Goal: Task Accomplishment & Management: Manage account settings

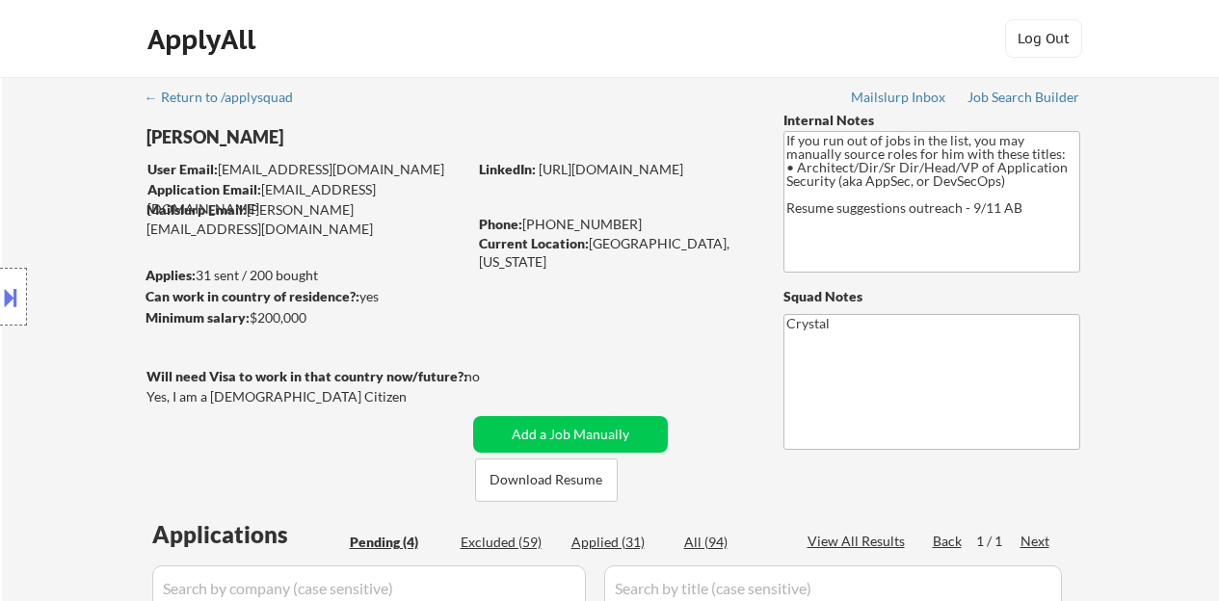
select select ""pending""
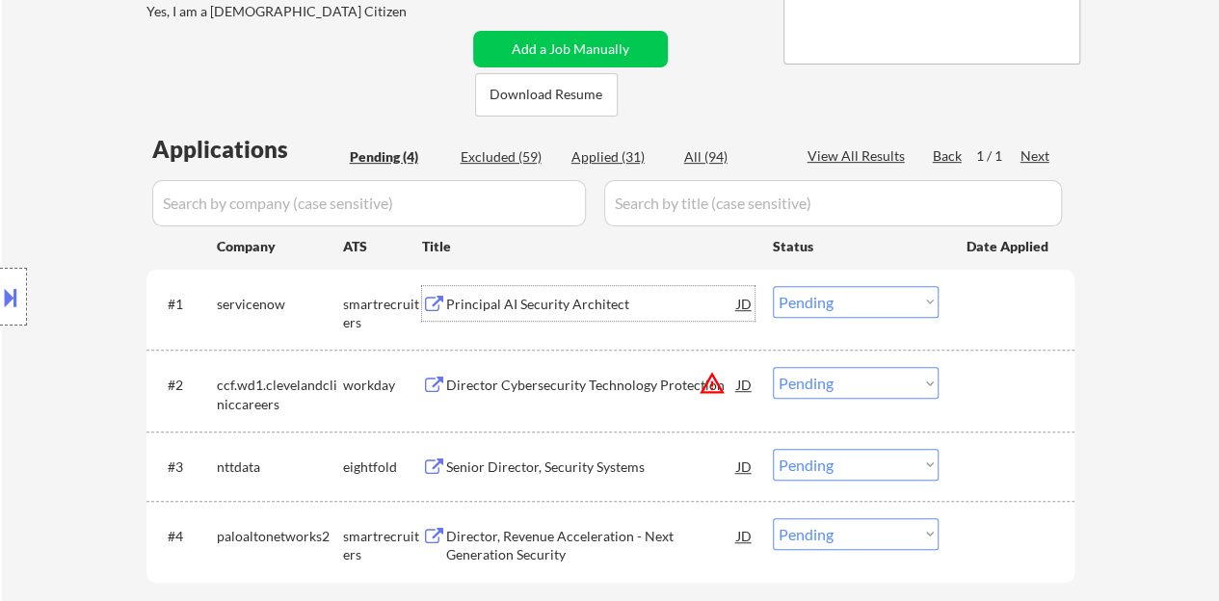
scroll to position [385, 0]
click at [1023, 302] on div at bounding box center [1009, 303] width 85 height 35
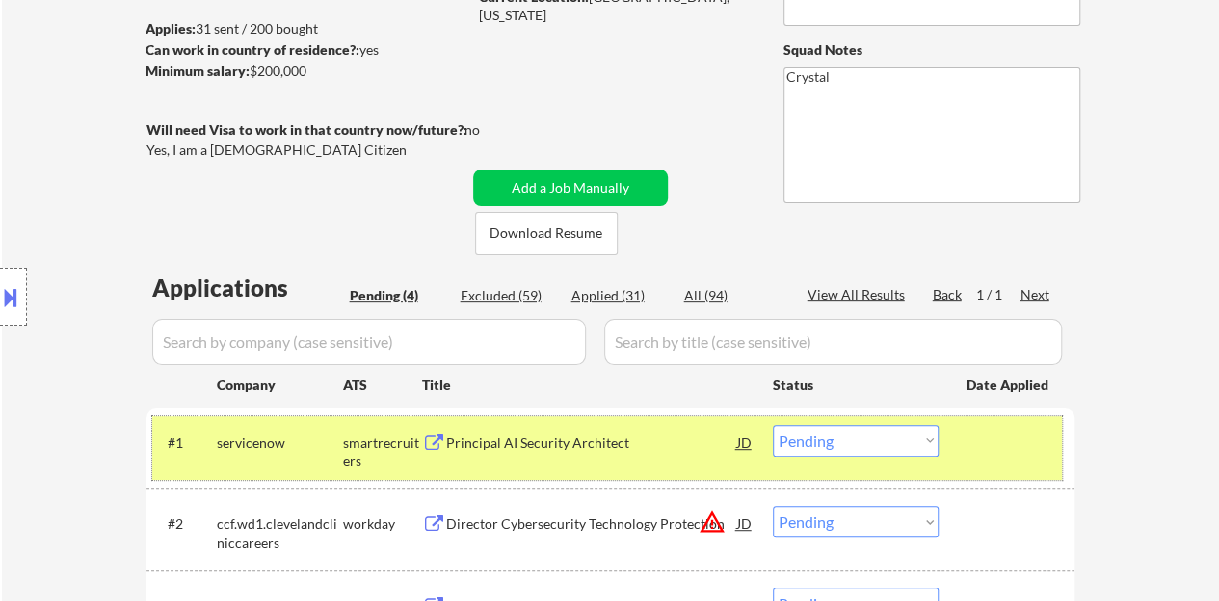
scroll to position [289, 0]
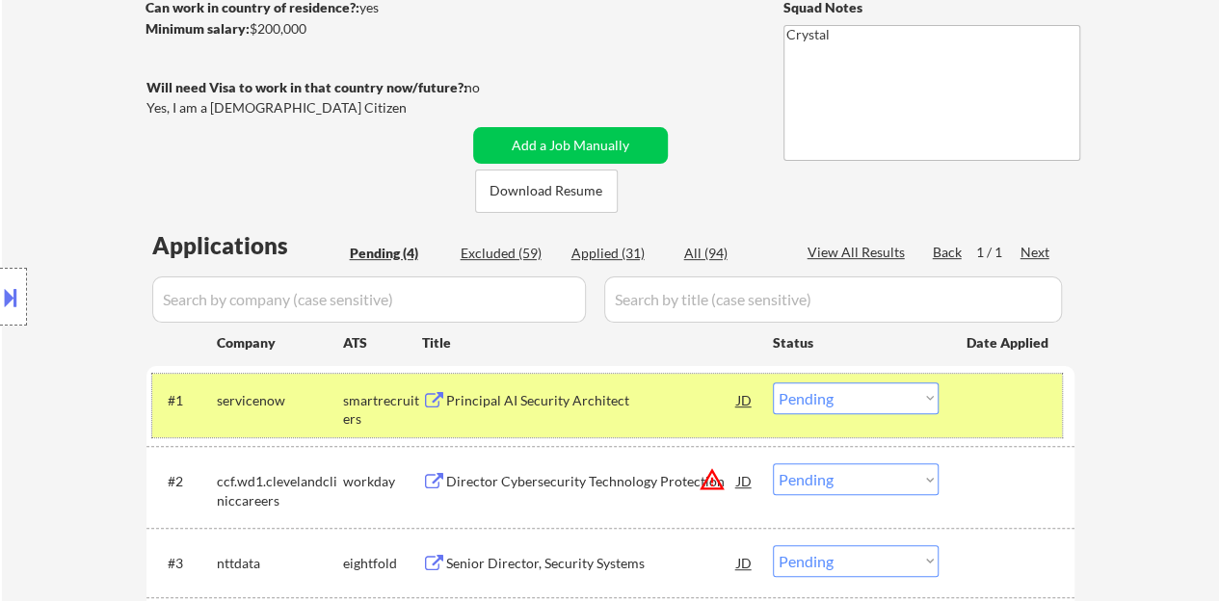
click at [793, 400] on select "Choose an option... Pending Applied Excluded (Questions) Excluded (Expired) Exc…" at bounding box center [856, 399] width 166 height 32
click at [773, 383] on select "Choose an option... Pending Applied Excluded (Questions) Excluded (Expired) Exc…" at bounding box center [856, 399] width 166 height 32
select select ""pending""
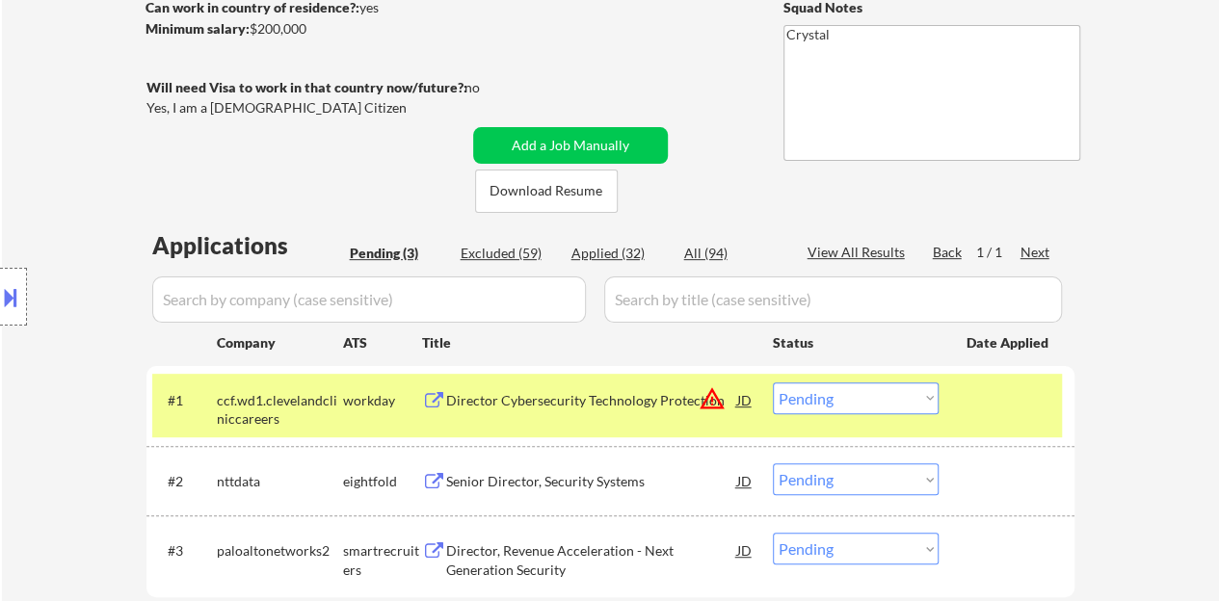
scroll to position [385, 0]
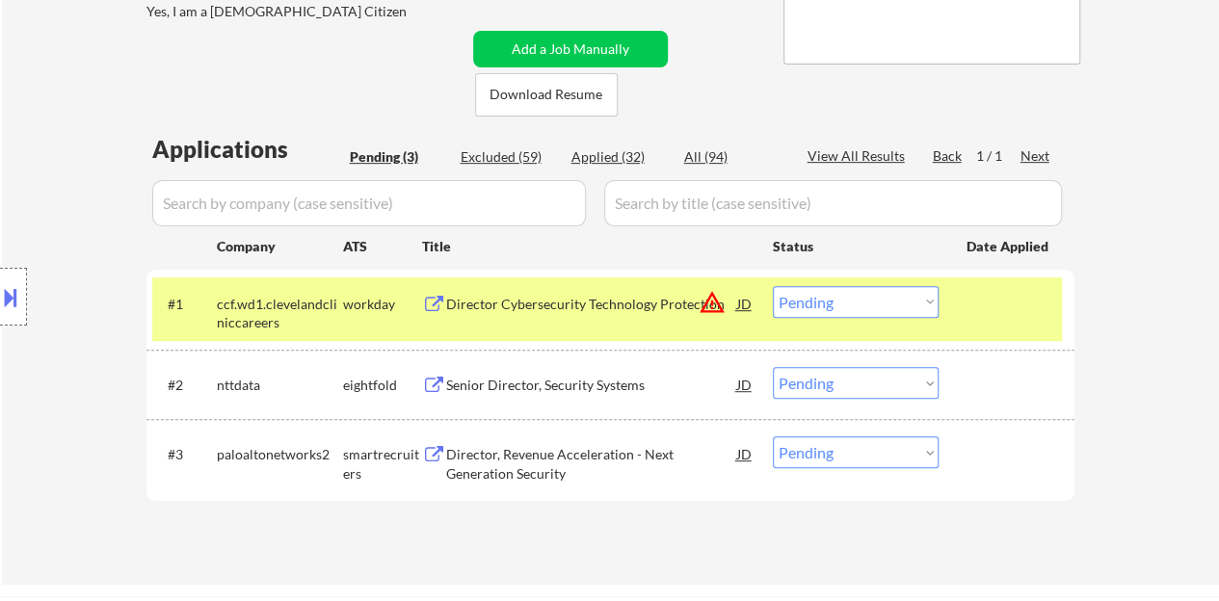
click at [995, 331] on div "#1 ccf.wd1.clevelandcliniccareers workday Director Cybersecurity Technology Pro…" at bounding box center [607, 310] width 910 height 64
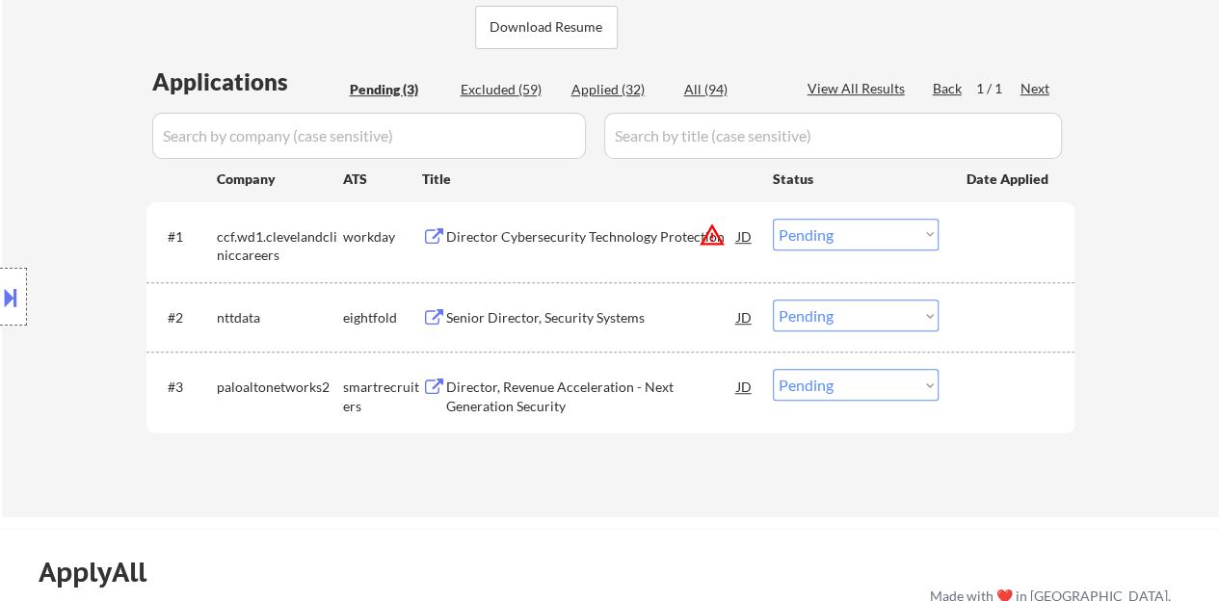
scroll to position [482, 0]
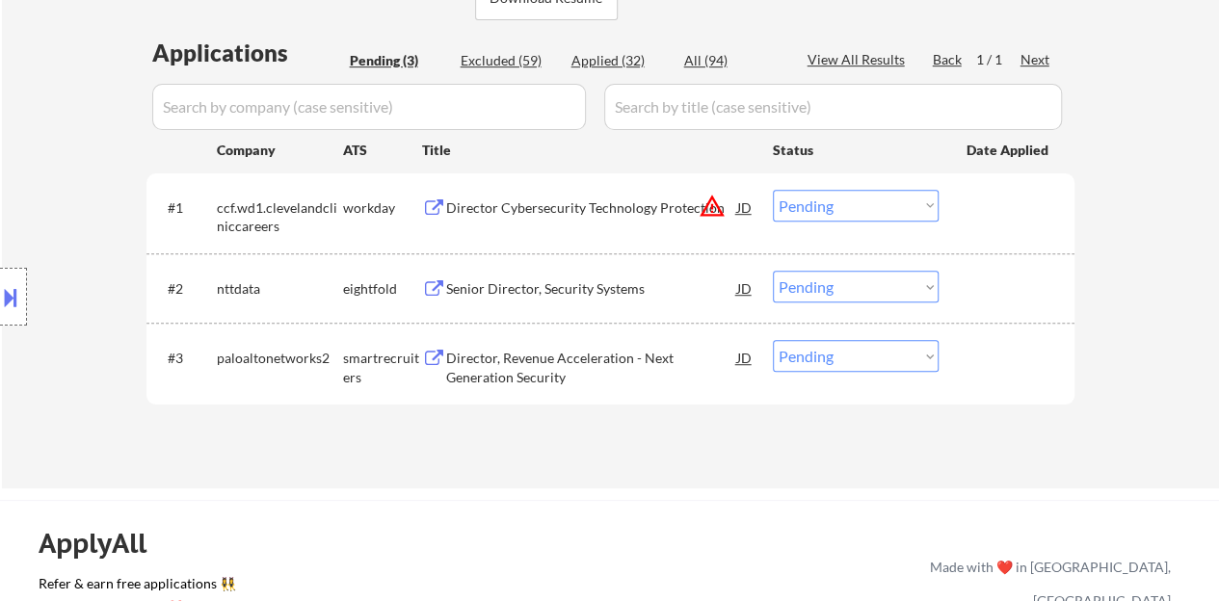
click at [558, 368] on div "Director, Revenue Acceleration - Next Generation Security" at bounding box center [591, 368] width 291 height 38
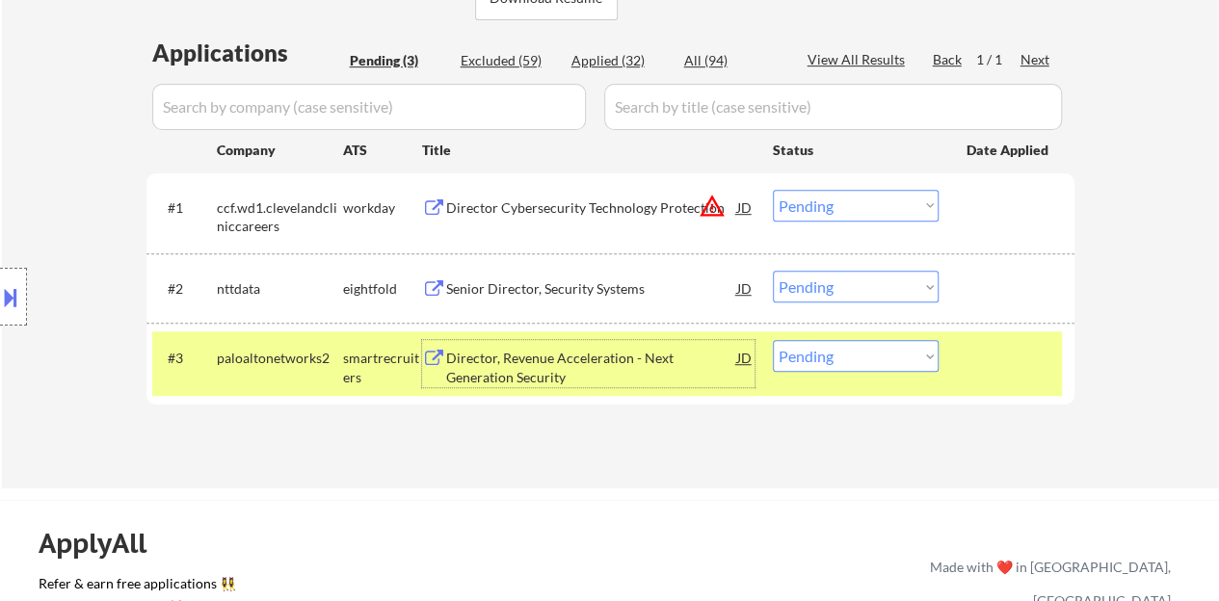
click at [885, 366] on select "Choose an option... Pending Applied Excluded (Questions) Excluded (Expired) Exc…" at bounding box center [856, 356] width 166 height 32
select select ""excluded__bad_match_""
click at [773, 340] on select "Choose an option... Pending Applied Excluded (Questions) Excluded (Expired) Exc…" at bounding box center [856, 356] width 166 height 32
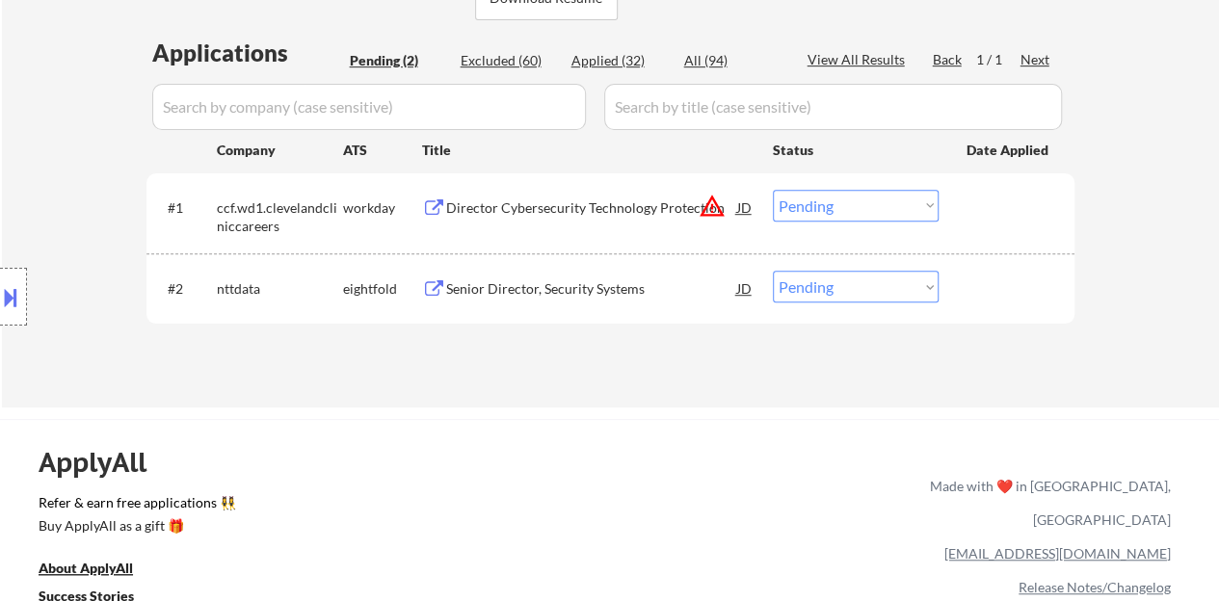
click at [649, 211] on div "Director Cybersecurity Technology Protection" at bounding box center [591, 208] width 291 height 19
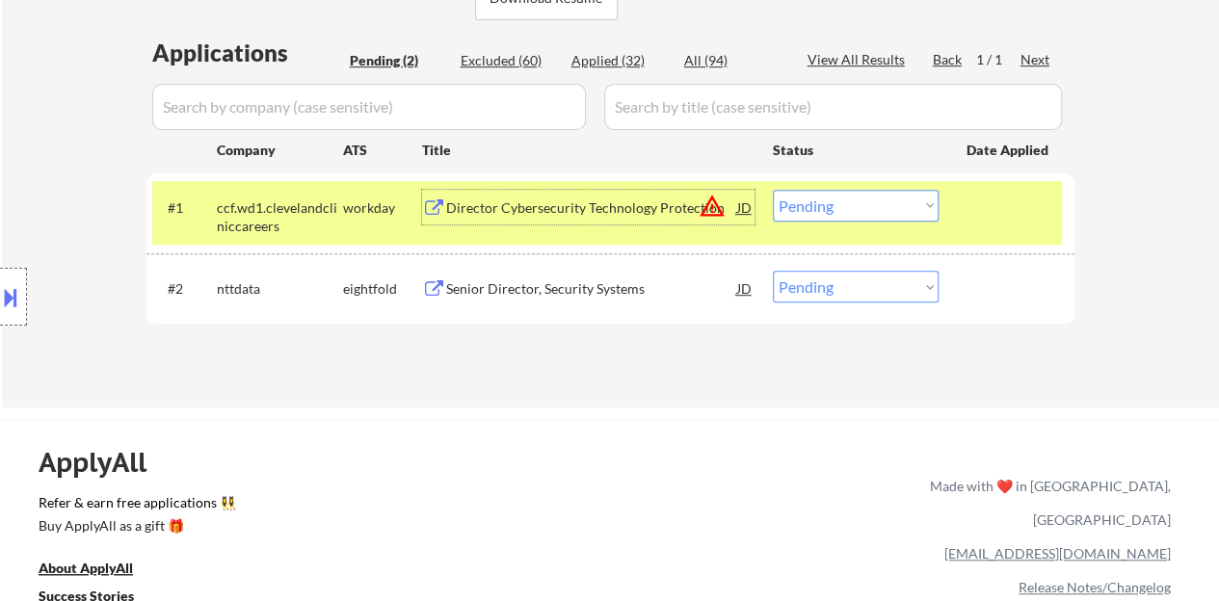
click at [803, 204] on select "Choose an option... Pending Applied Excluded (Questions) Excluded (Expired) Exc…" at bounding box center [856, 206] width 166 height 32
click at [773, 190] on select "Choose an option... Pending Applied Excluded (Questions) Excluded (Expired) Exc…" at bounding box center [856, 206] width 166 height 32
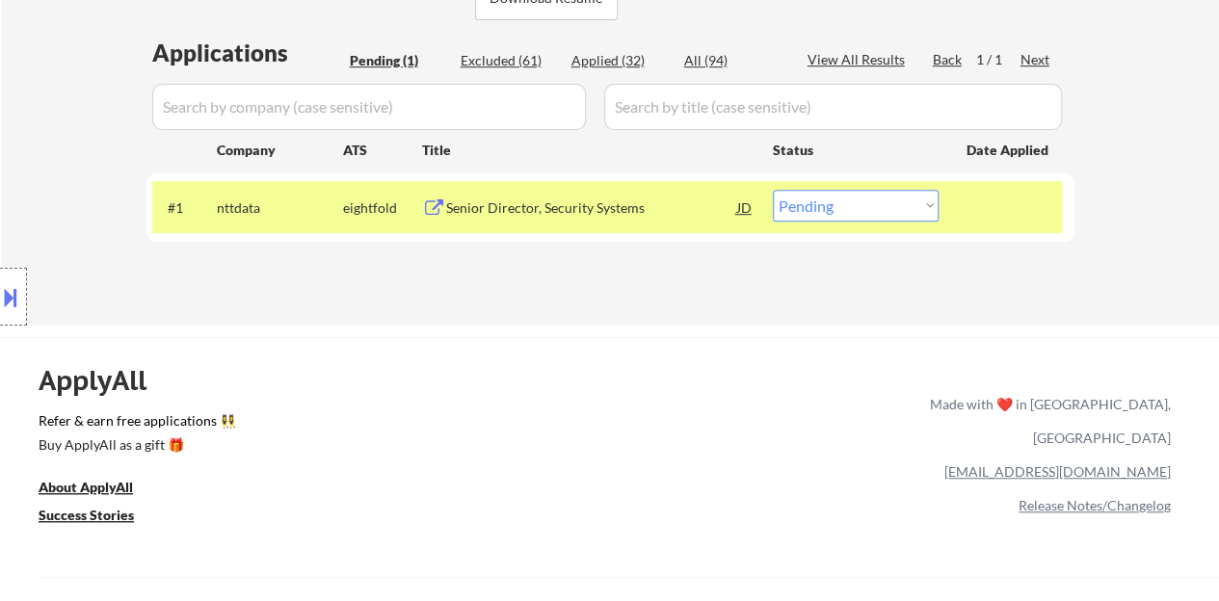
click at [615, 214] on div "Senior Director, Security Systems" at bounding box center [591, 208] width 291 height 19
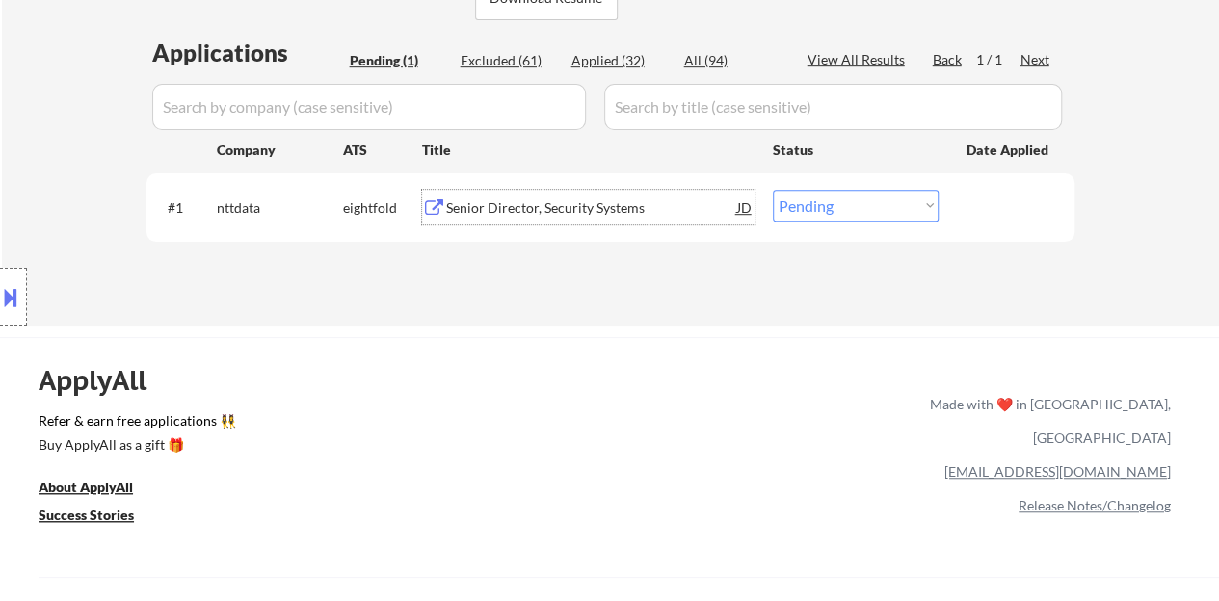
click at [906, 221] on select "Choose an option... Pending Applied Excluded (Questions) Excluded (Expired) Exc…" at bounding box center [856, 206] width 166 height 32
select select ""excluded__bad_match_""
click at [773, 190] on select "Choose an option... Pending Applied Excluded (Questions) Excluded (Expired) Exc…" at bounding box center [856, 206] width 166 height 32
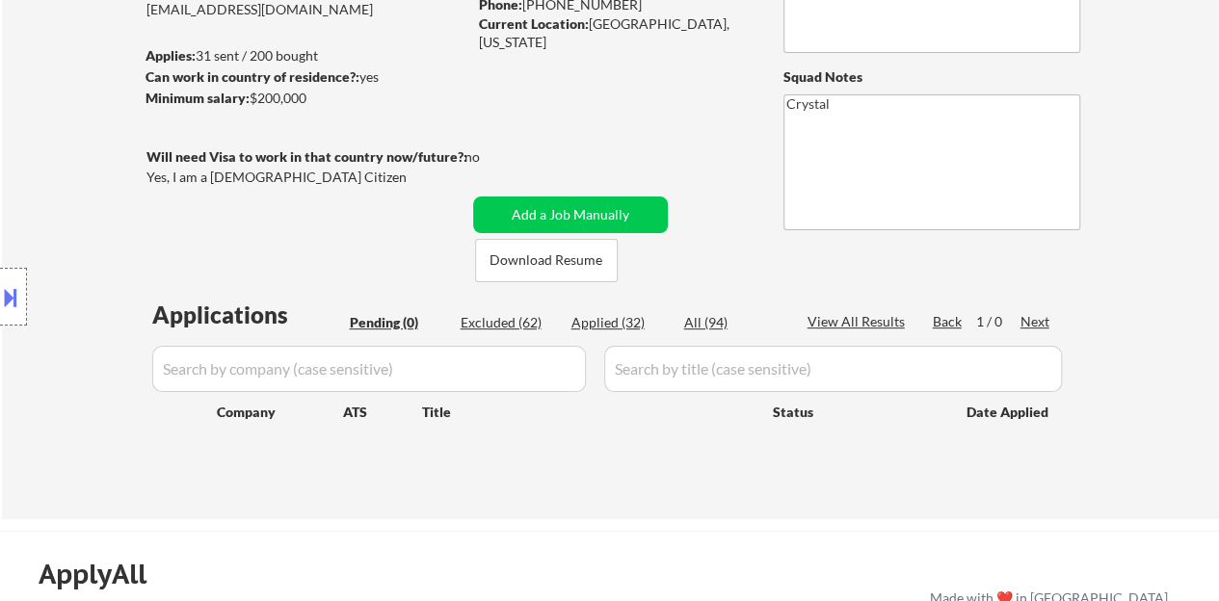
scroll to position [193, 0]
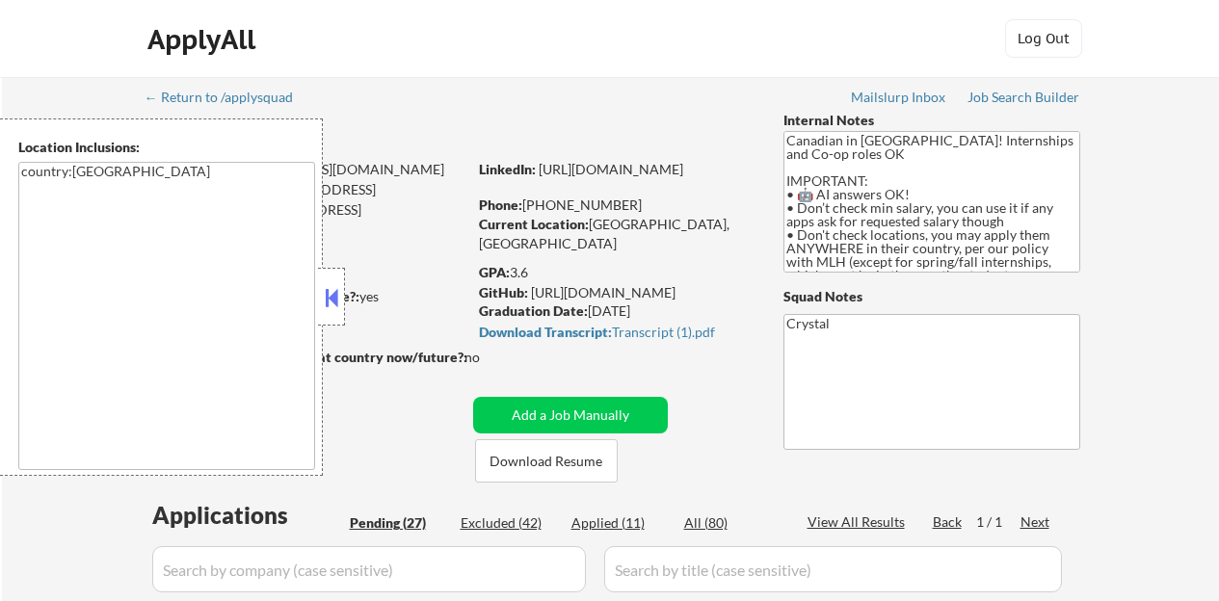
select select ""pending""
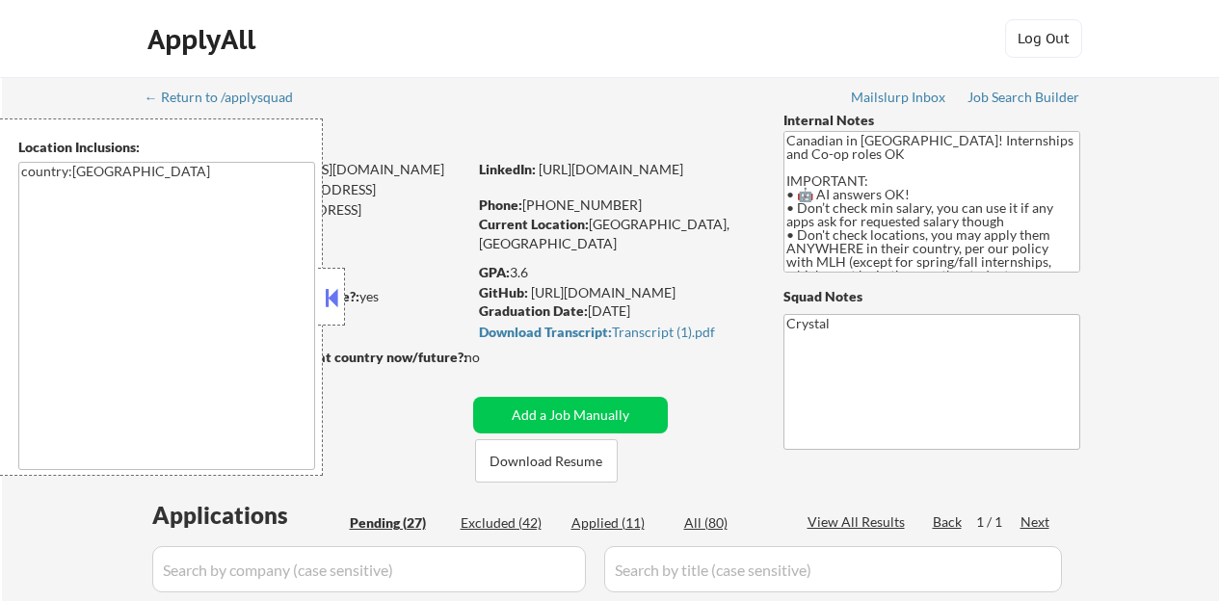
select select ""pending""
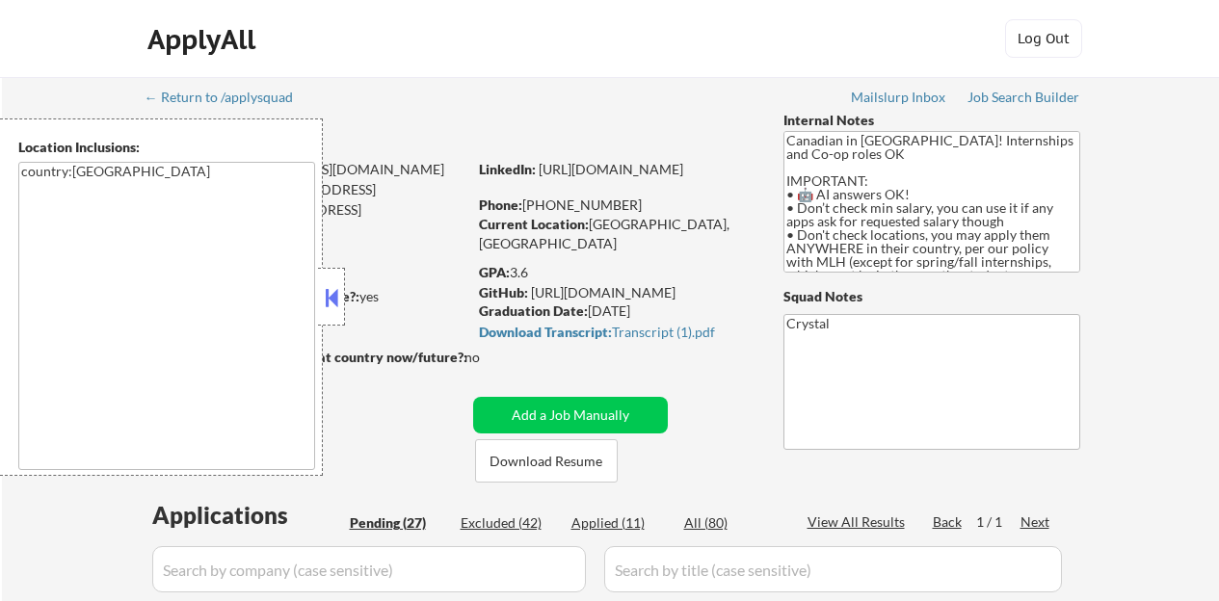
select select ""pending""
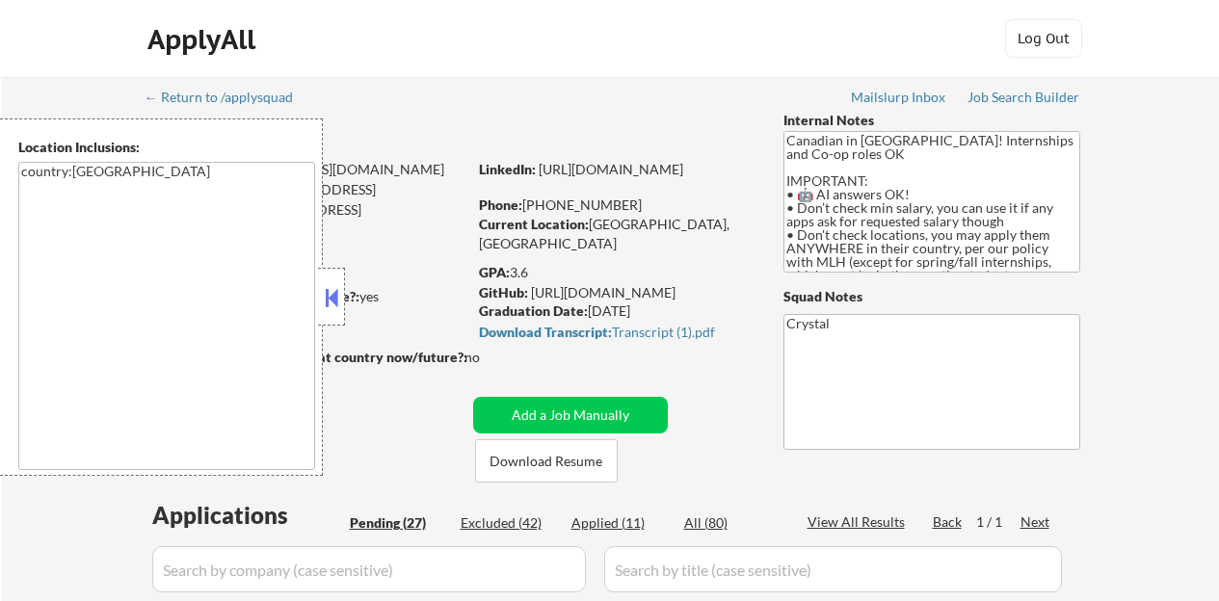
select select ""pending""
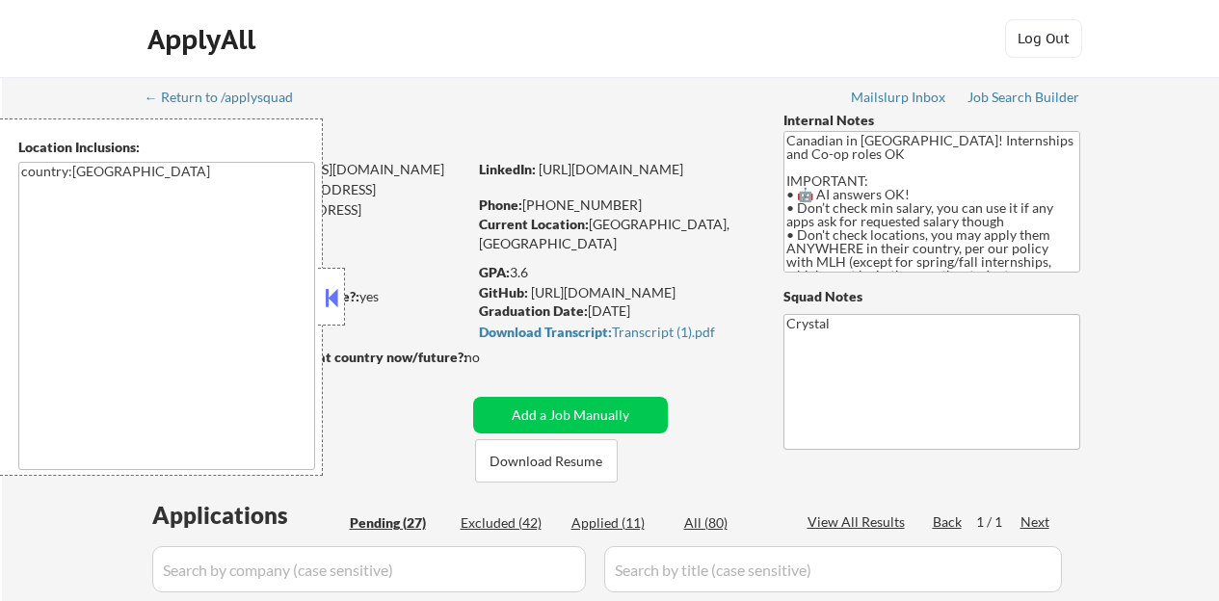
select select ""pending""
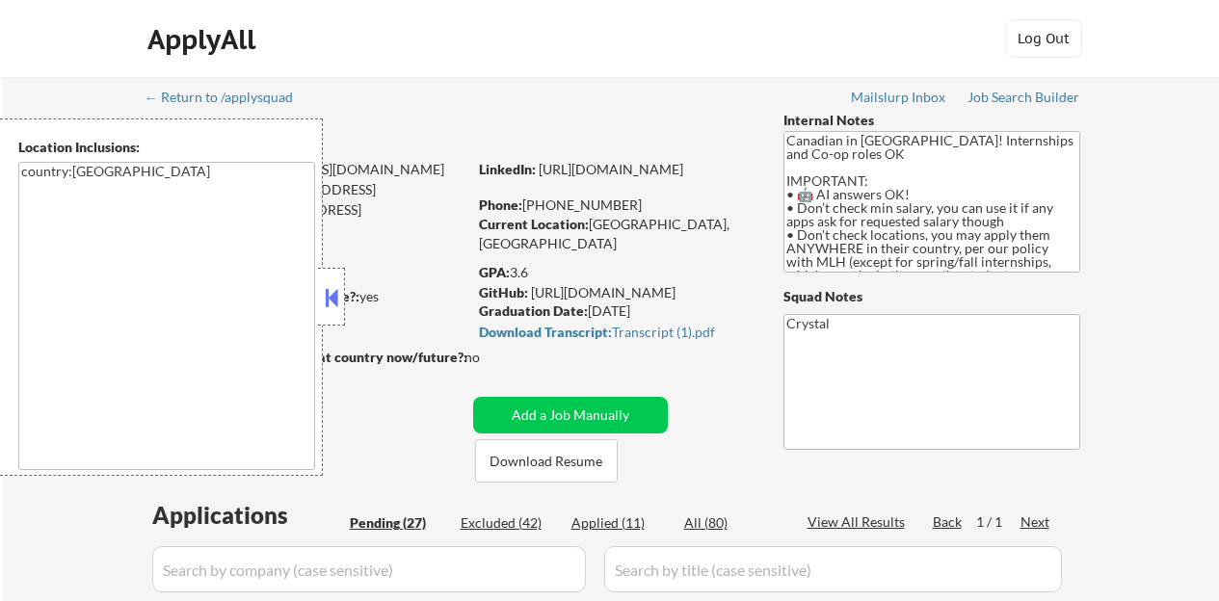
select select ""pending""
click at [326, 288] on button at bounding box center [331, 297] width 21 height 29
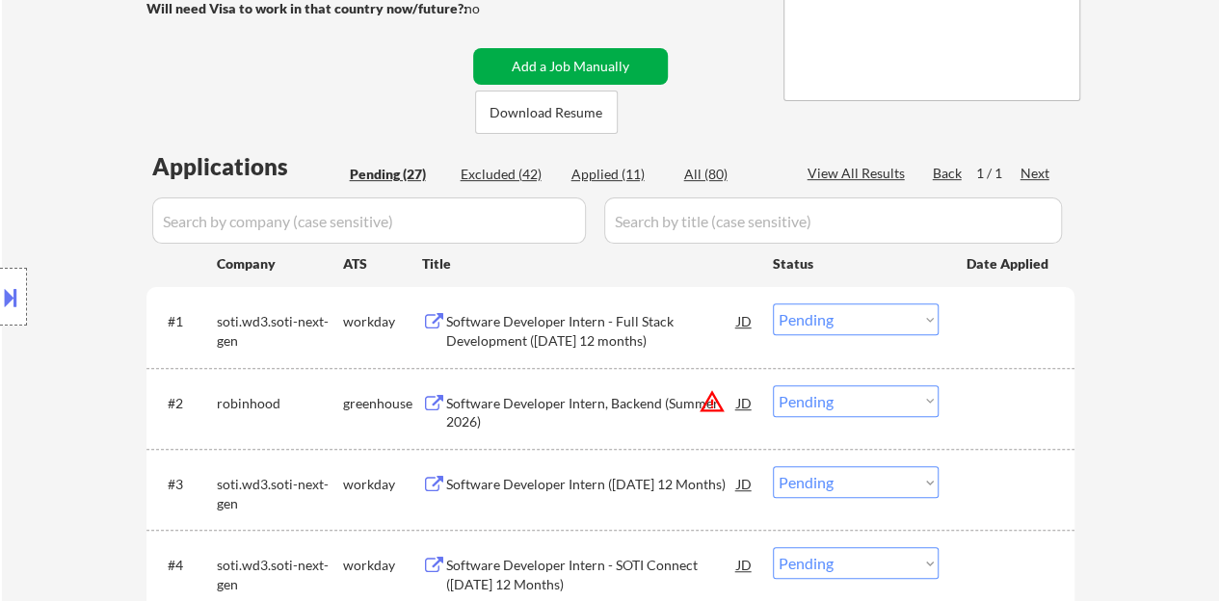
scroll to position [385, 0]
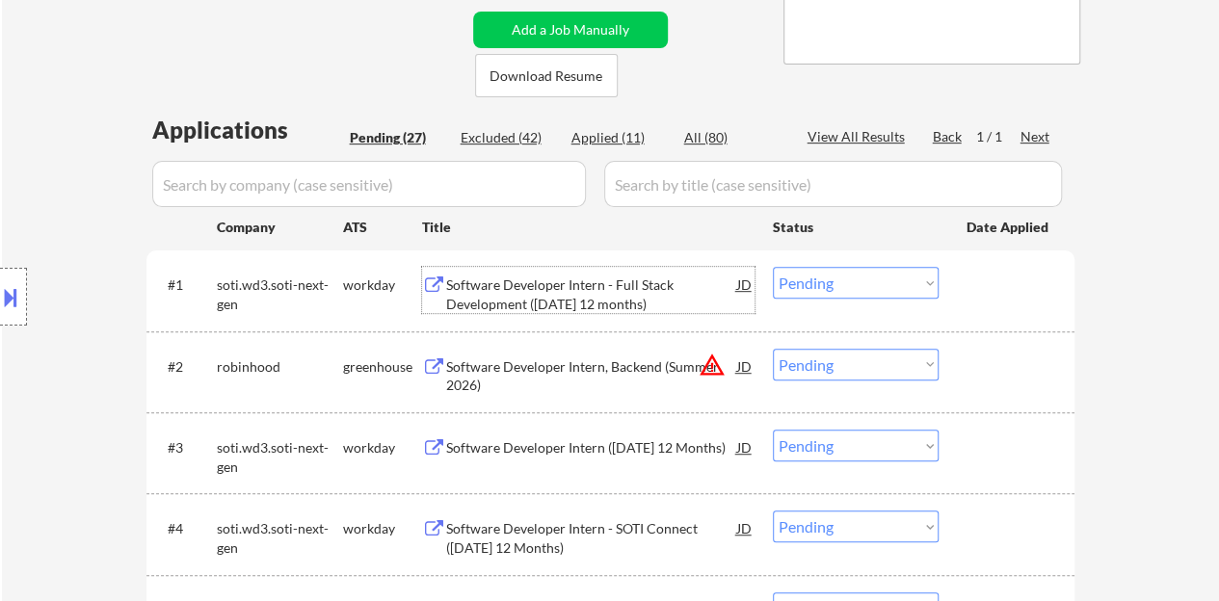
click at [590, 296] on div "Software Developer Intern - Full Stack Development ([DATE] 12 months)" at bounding box center [591, 295] width 291 height 38
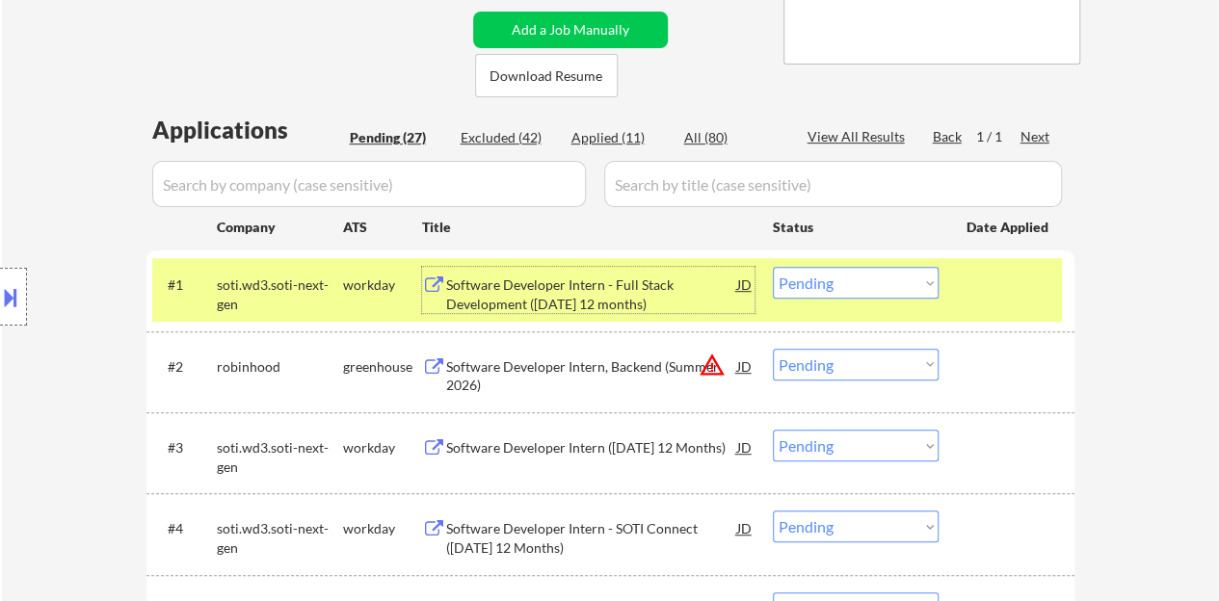
click at [538, 280] on div "Software Developer Intern - Full Stack Development ([DATE] 12 months)" at bounding box center [591, 295] width 291 height 38
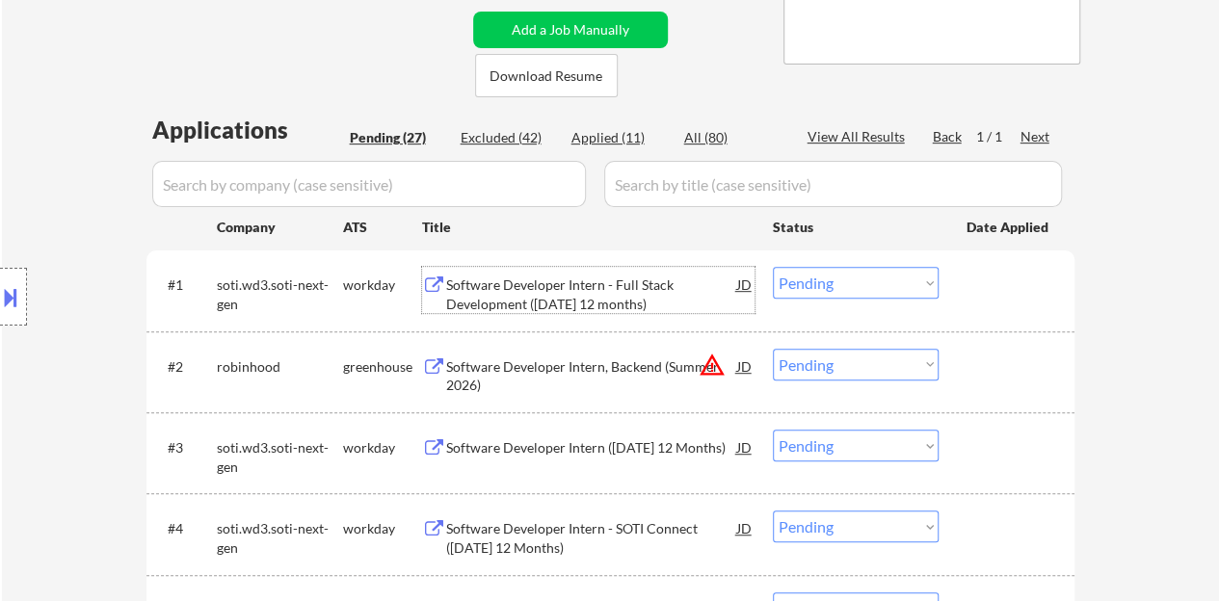
click at [951, 299] on div "#1 soti.wd3.soti-next-gen workday Software Developer Intern - Full Stack Develo…" at bounding box center [607, 290] width 910 height 64
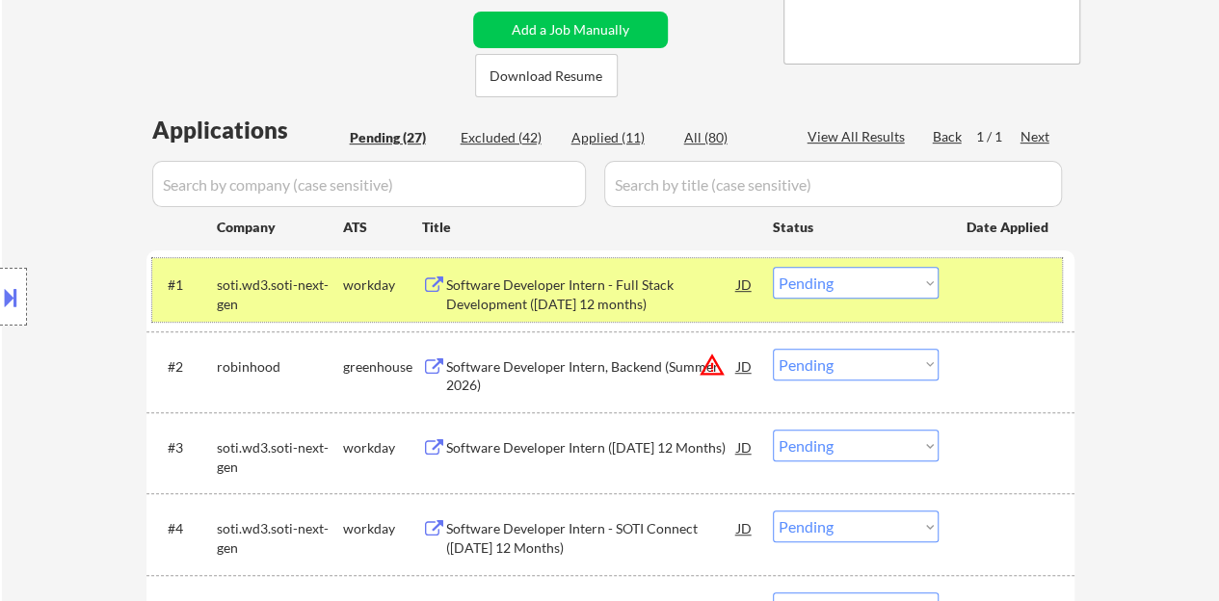
click at [885, 288] on select "Choose an option... Pending Applied Excluded (Questions) Excluded (Expired) Exc…" at bounding box center [856, 283] width 166 height 32
click at [773, 267] on select "Choose an option... Pending Applied Excluded (Questions) Excluded (Expired) Exc…" at bounding box center [856, 283] width 166 height 32
select select ""pending""
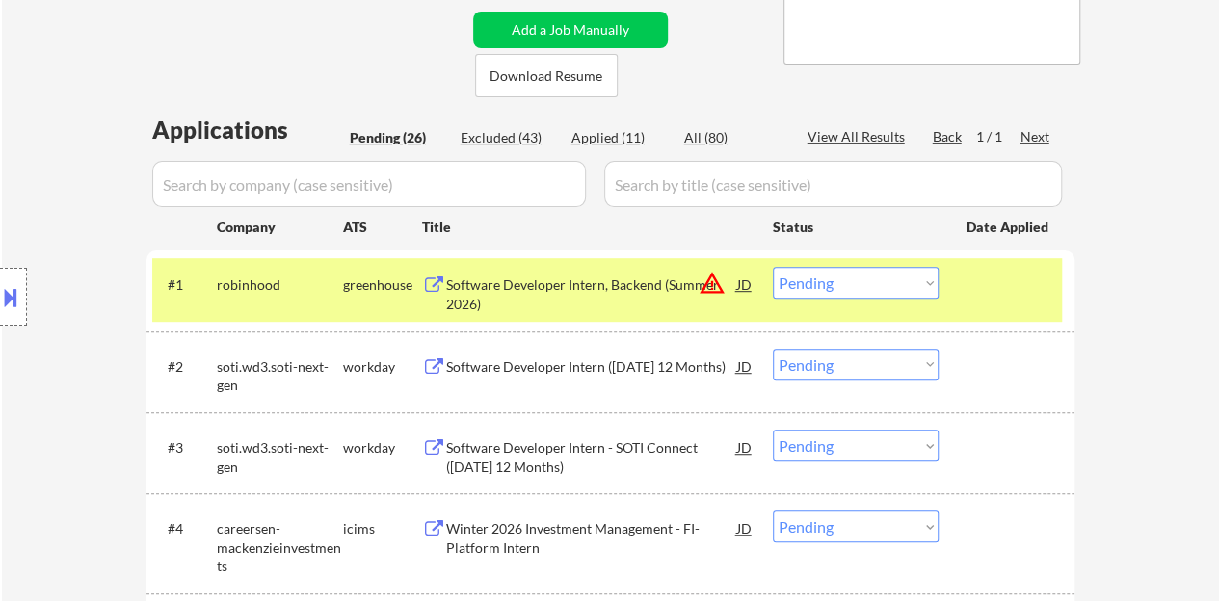
click at [1021, 278] on div at bounding box center [1009, 284] width 85 height 35
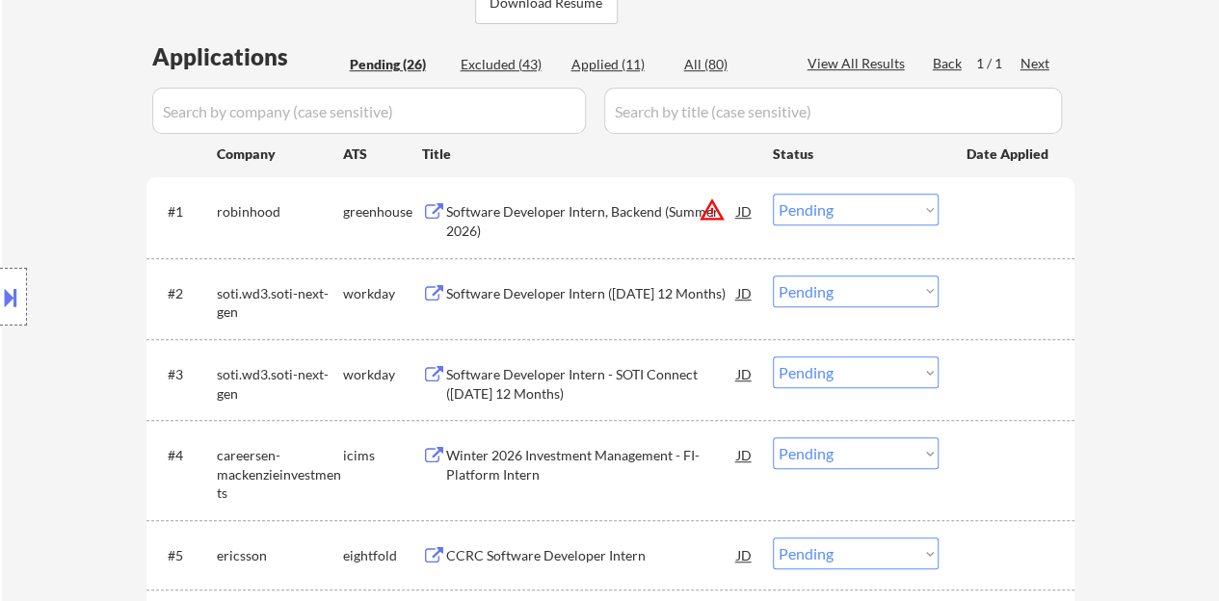
scroll to position [482, 0]
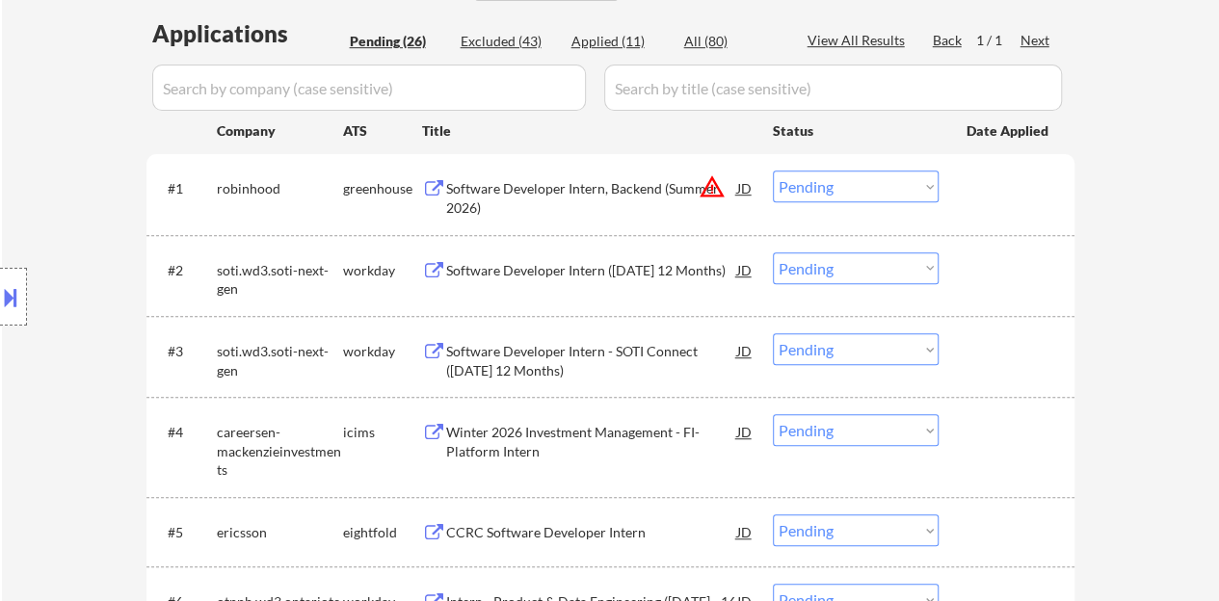
click at [592, 280] on div "Software Developer Intern ([DATE] 12 Months)" at bounding box center [591, 270] width 291 height 19
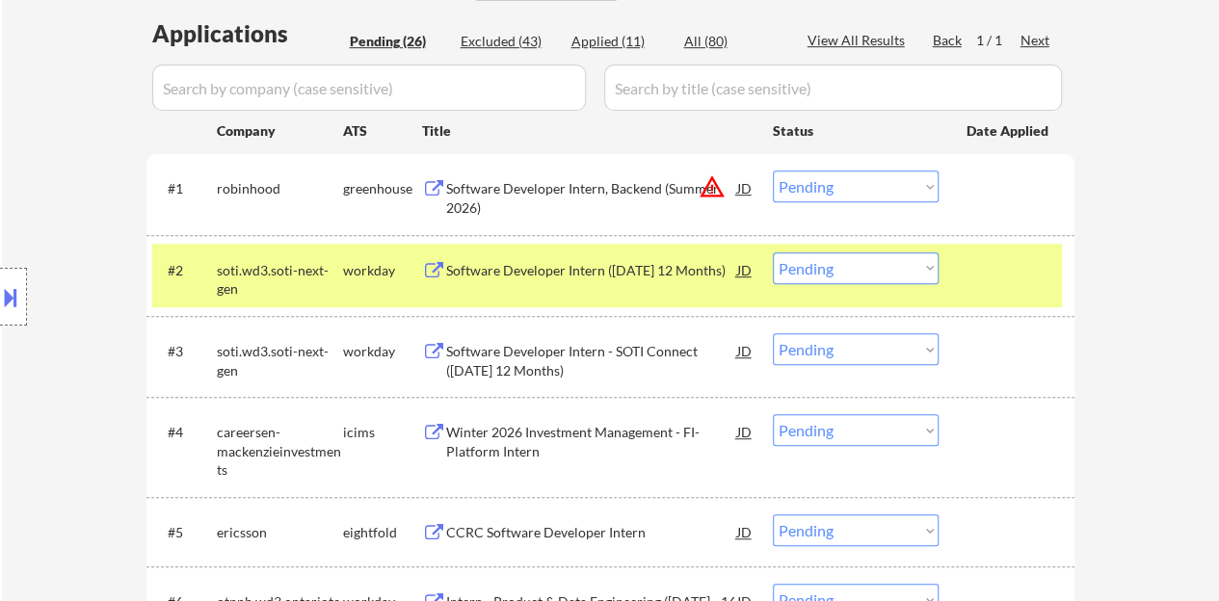
select select ""pending""
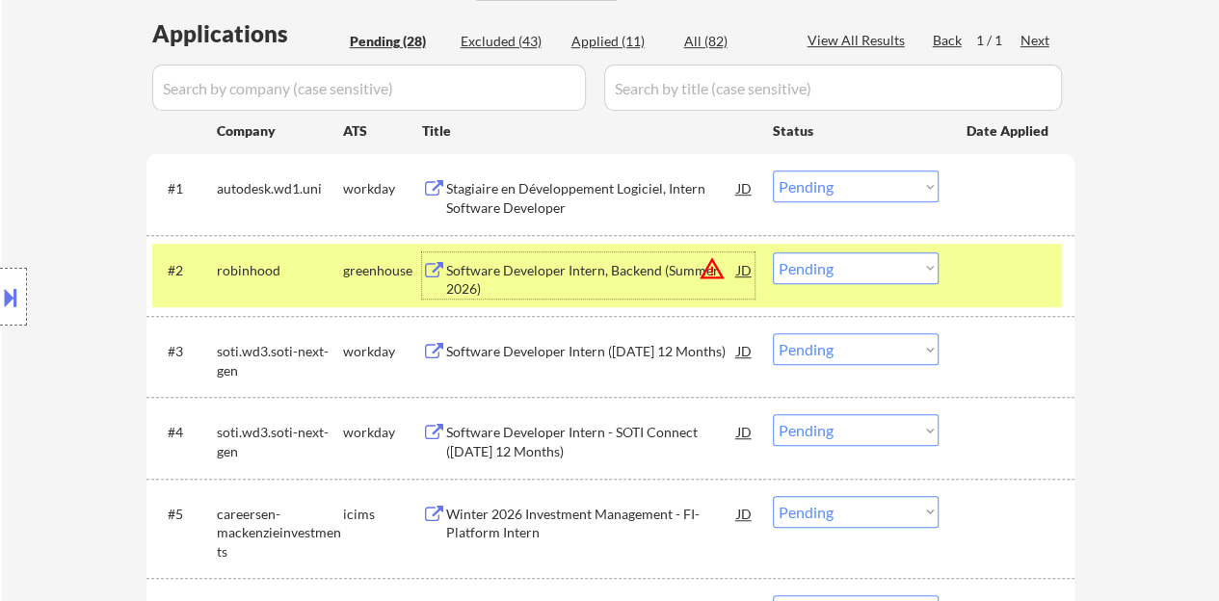
click at [883, 276] on select "Choose an option... Pending Applied Excluded (Questions) Excluded (Expired) Exc…" at bounding box center [856, 268] width 166 height 32
click at [773, 252] on select "Choose an option... Pending Applied Excluded (Questions) Excluded (Expired) Exc…" at bounding box center [856, 268] width 166 height 32
select select ""pending""
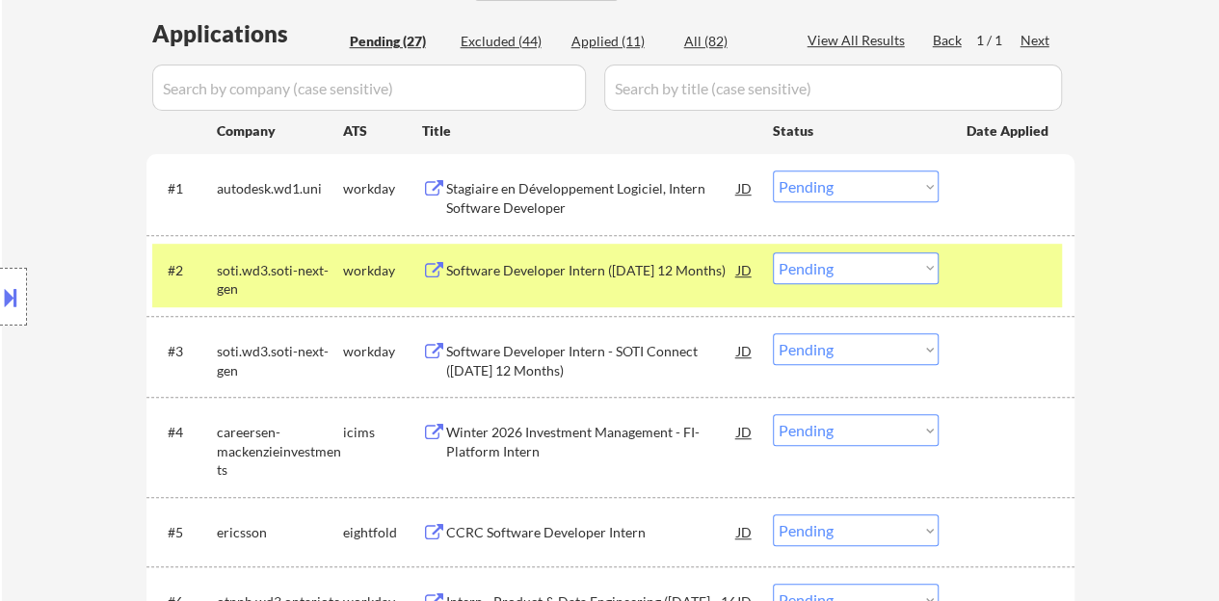
click at [976, 284] on div at bounding box center [1009, 269] width 85 height 35
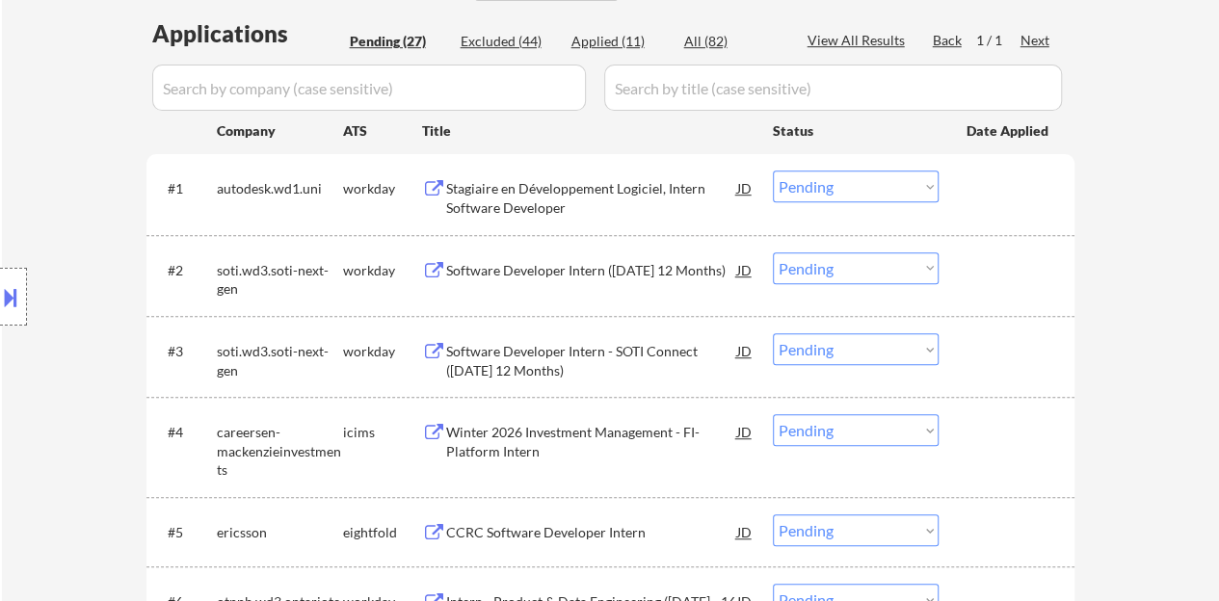
click at [606, 198] on div "Stagiaire en Développement Logiciel, Intern Software Developer" at bounding box center [591, 198] width 291 height 38
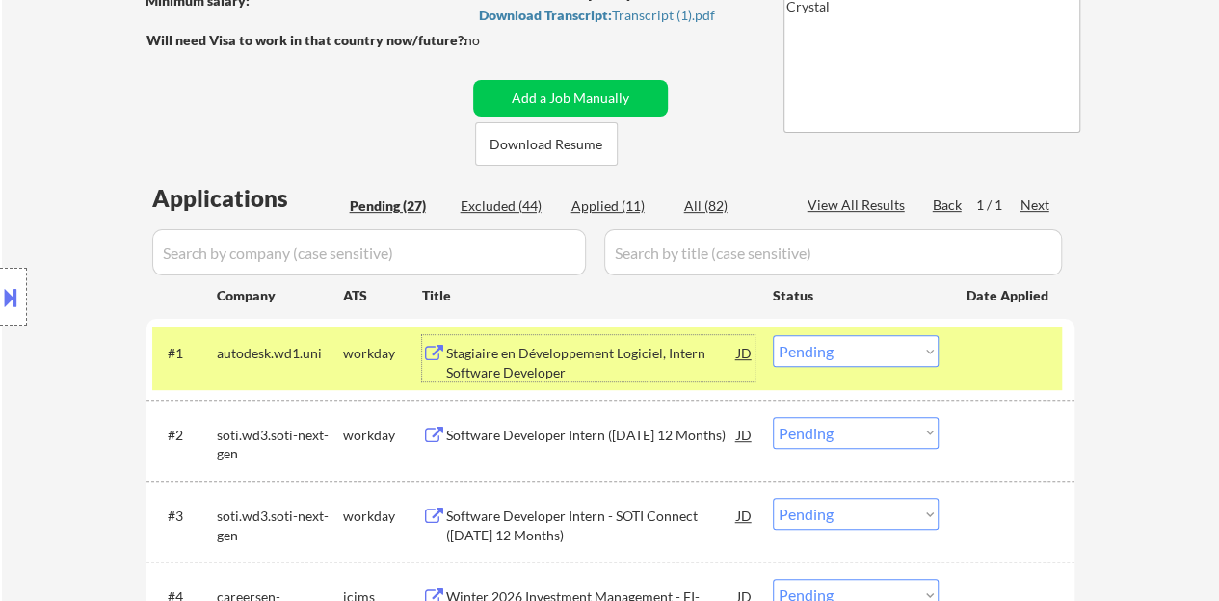
scroll to position [385, 0]
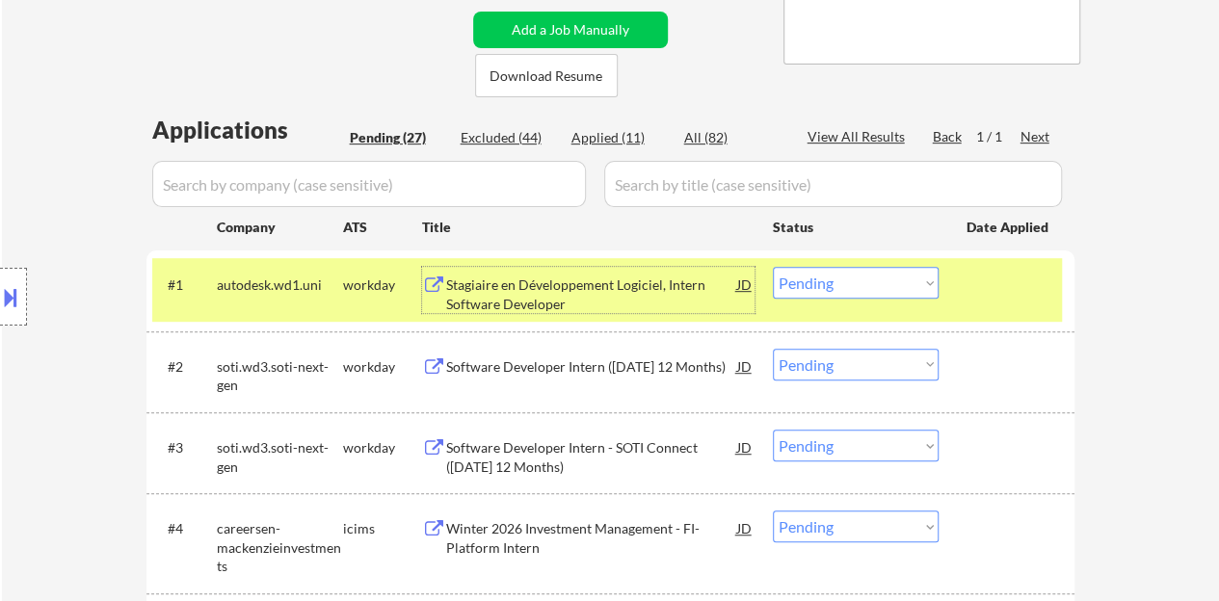
click at [896, 281] on select "Choose an option... Pending Applied Excluded (Questions) Excluded (Expired) Exc…" at bounding box center [856, 283] width 166 height 32
click at [773, 267] on select "Choose an option... Pending Applied Excluded (Questions) Excluded (Expired) Exc…" at bounding box center [856, 283] width 166 height 32
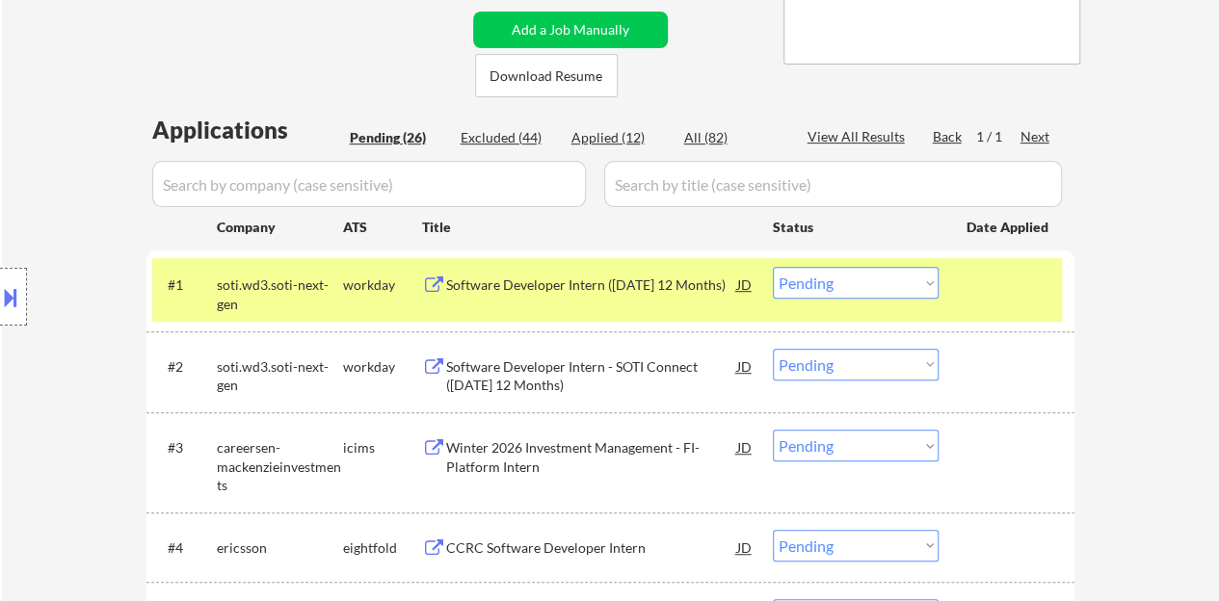
click at [994, 272] on div at bounding box center [1009, 284] width 85 height 35
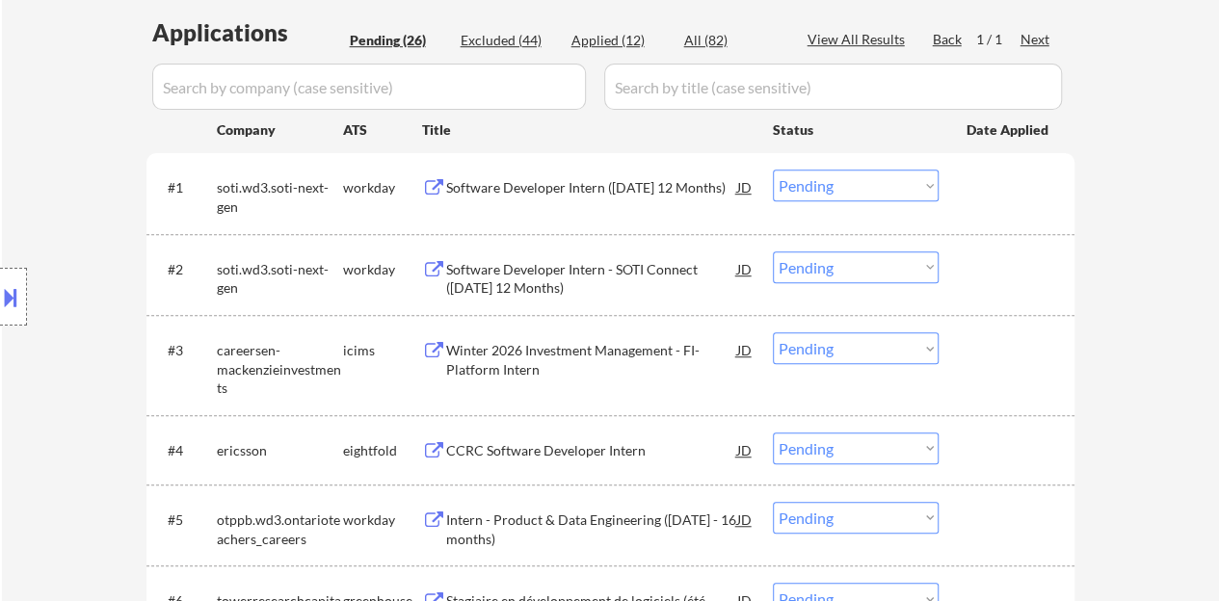
scroll to position [482, 0]
click at [500, 196] on div "Software Developer Intern ([DATE] 12 Months)" at bounding box center [591, 188] width 291 height 19
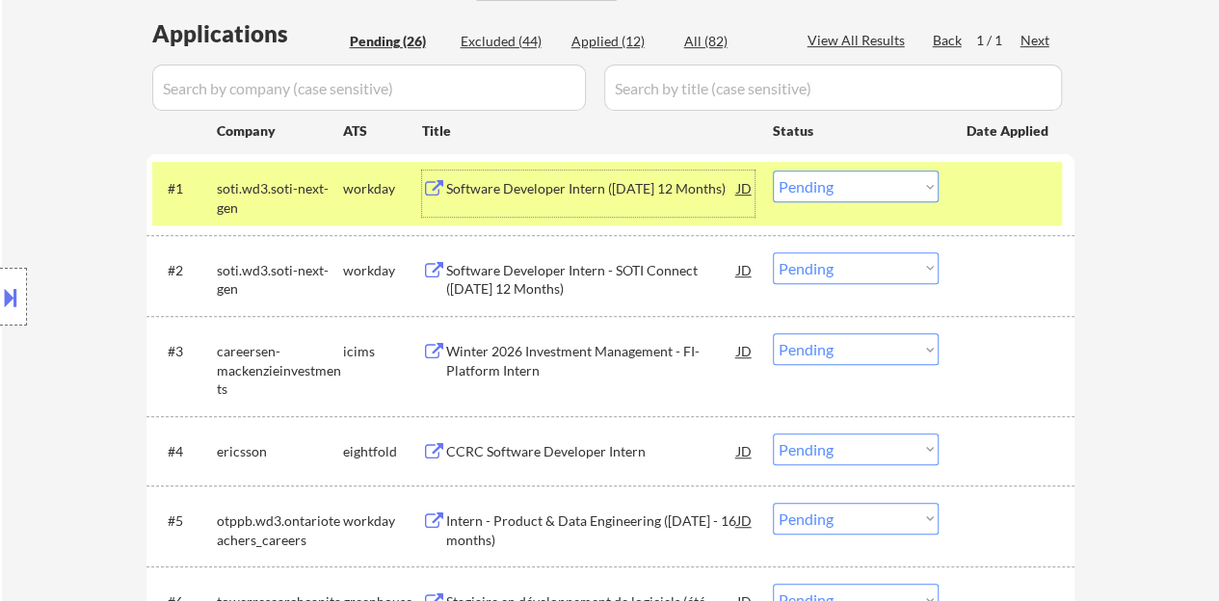
click at [894, 162] on div "#1 soti.wd3.soti-next-gen workday Software Developer Intern ([DATE] 12 Months) …" at bounding box center [607, 194] width 910 height 64
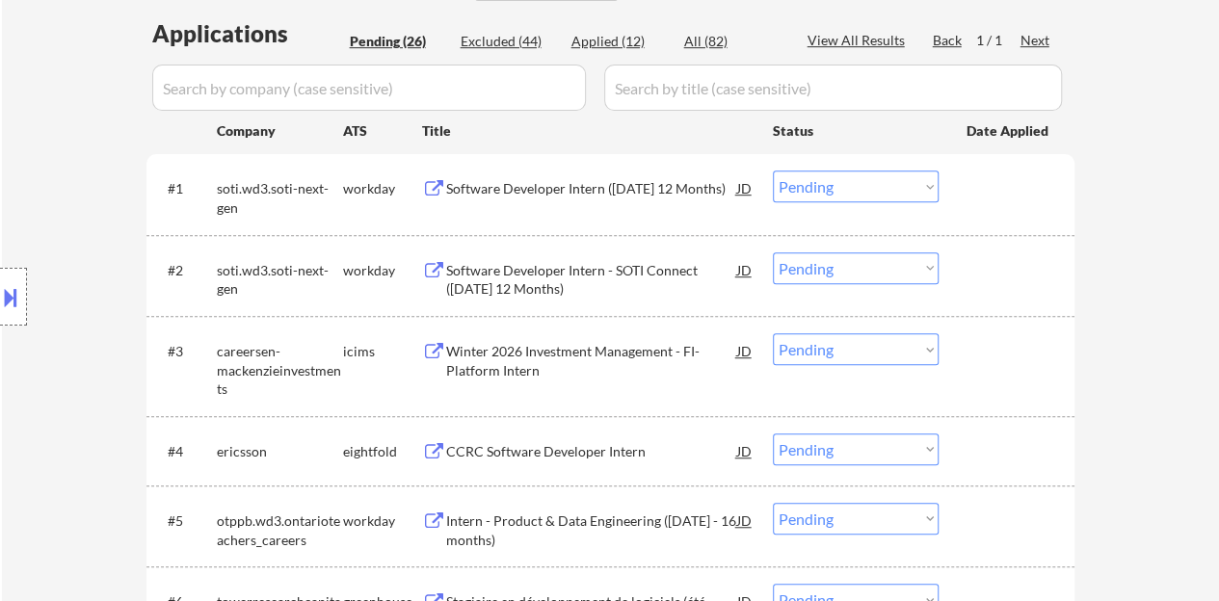
click at [906, 184] on select "Choose an option... Pending Applied Excluded (Questions) Excluded (Expired) Exc…" at bounding box center [856, 187] width 166 height 32
click at [773, 171] on select "Choose an option... Pending Applied Excluded (Questions) Excluded (Expired) Exc…" at bounding box center [856, 187] width 166 height 32
select select ""pending""
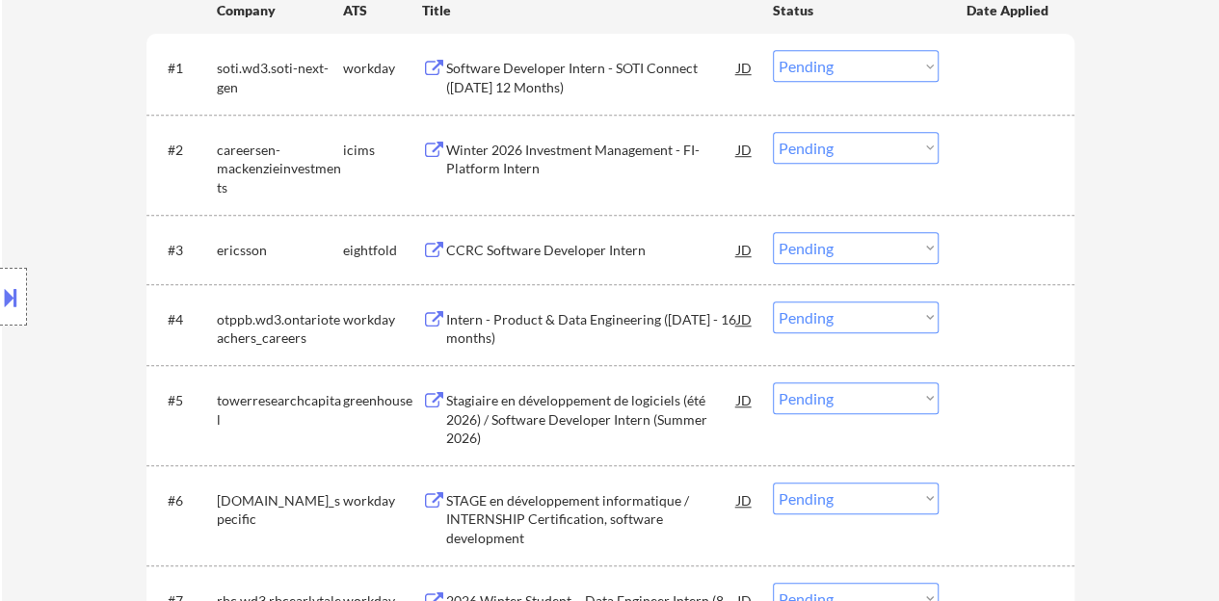
scroll to position [578, 0]
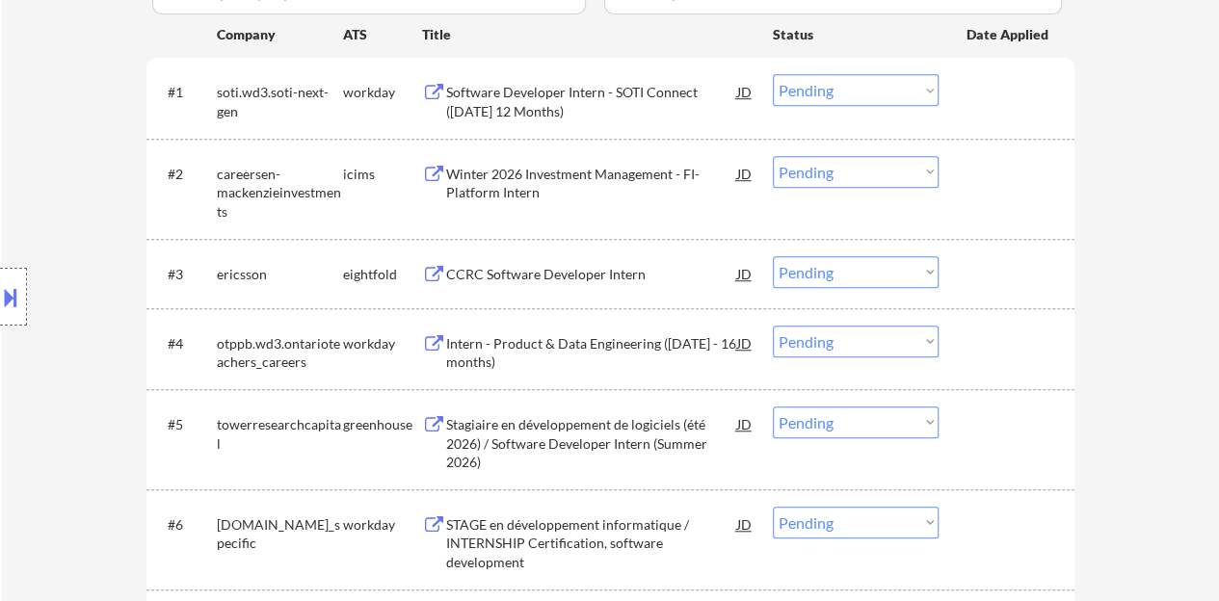
click at [584, 340] on div "Intern - Product & Data Engineering ([DATE] - 16 months)" at bounding box center [591, 353] width 291 height 38
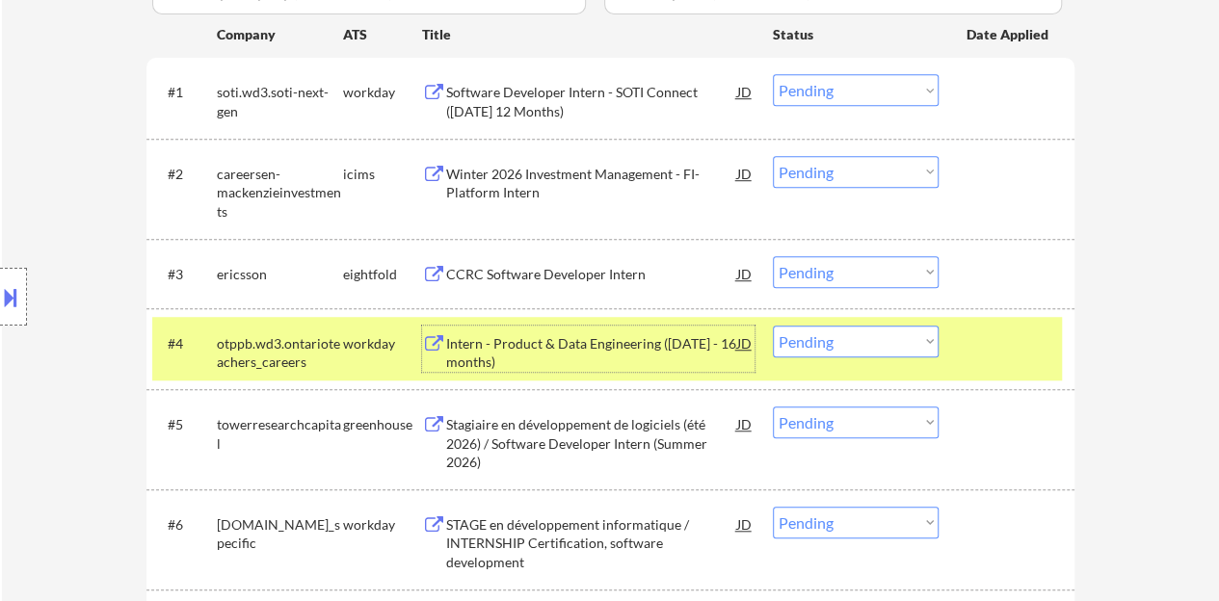
click at [857, 340] on select "Choose an option... Pending Applied Excluded (Questions) Excluded (Expired) Exc…" at bounding box center [856, 342] width 166 height 32
click at [773, 326] on select "Choose an option... Pending Applied Excluded (Questions) Excluded (Expired) Exc…" at bounding box center [856, 342] width 166 height 32
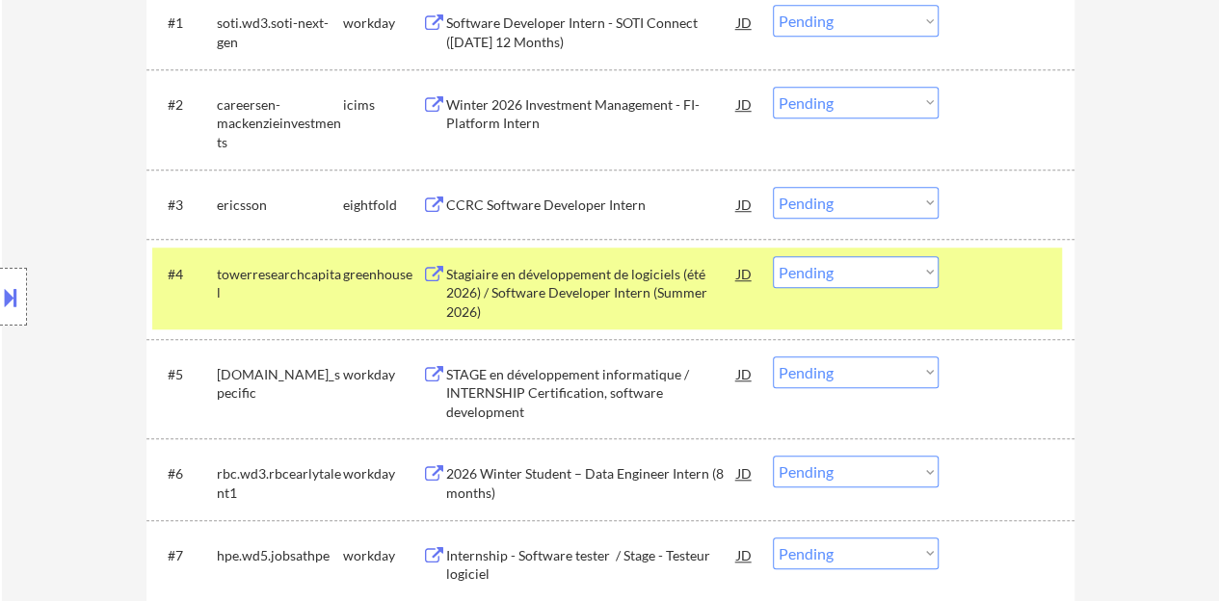
scroll to position [675, 0]
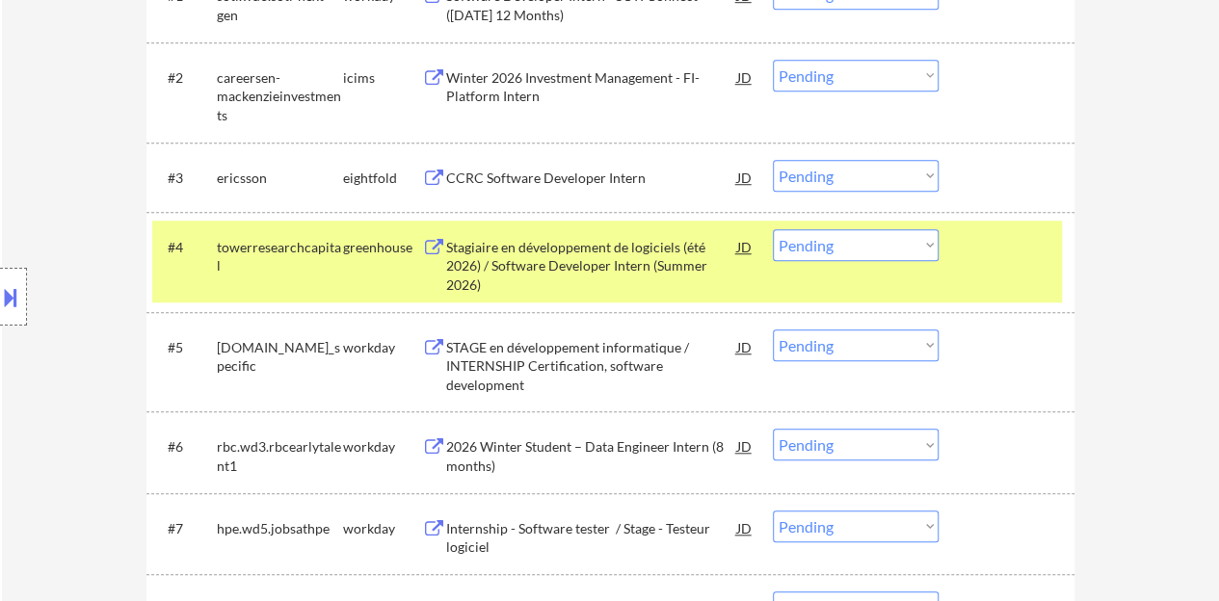
click at [576, 275] on div "Stagiaire en développement de logiciels (été 2026) / Software Developer Intern …" at bounding box center [591, 266] width 291 height 57
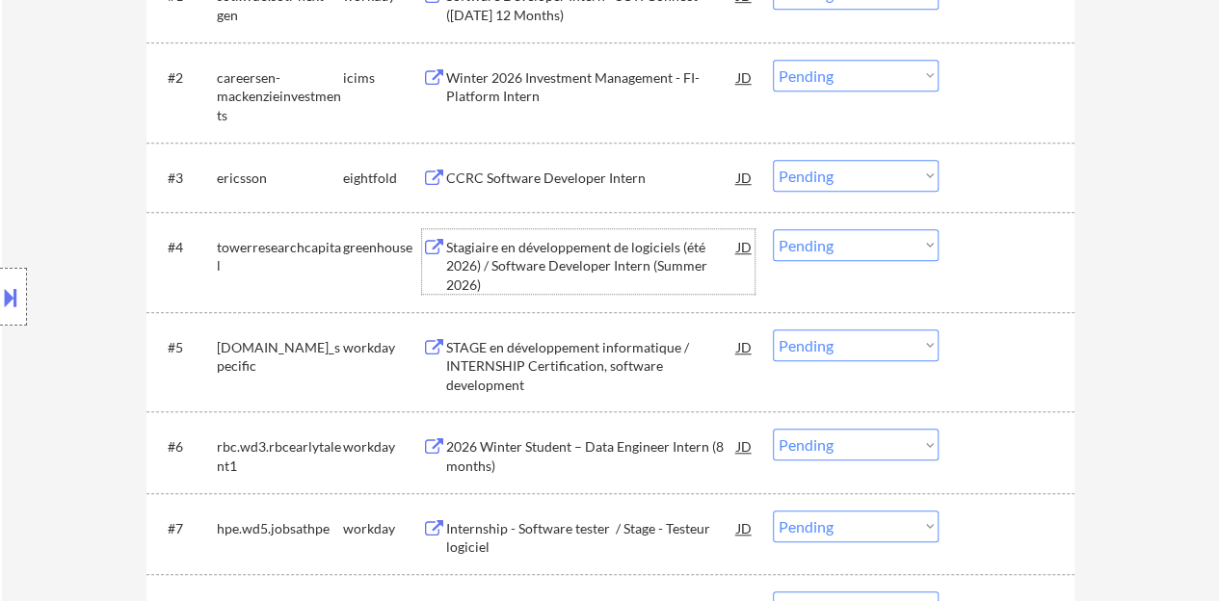
click at [995, 259] on div at bounding box center [1009, 246] width 85 height 35
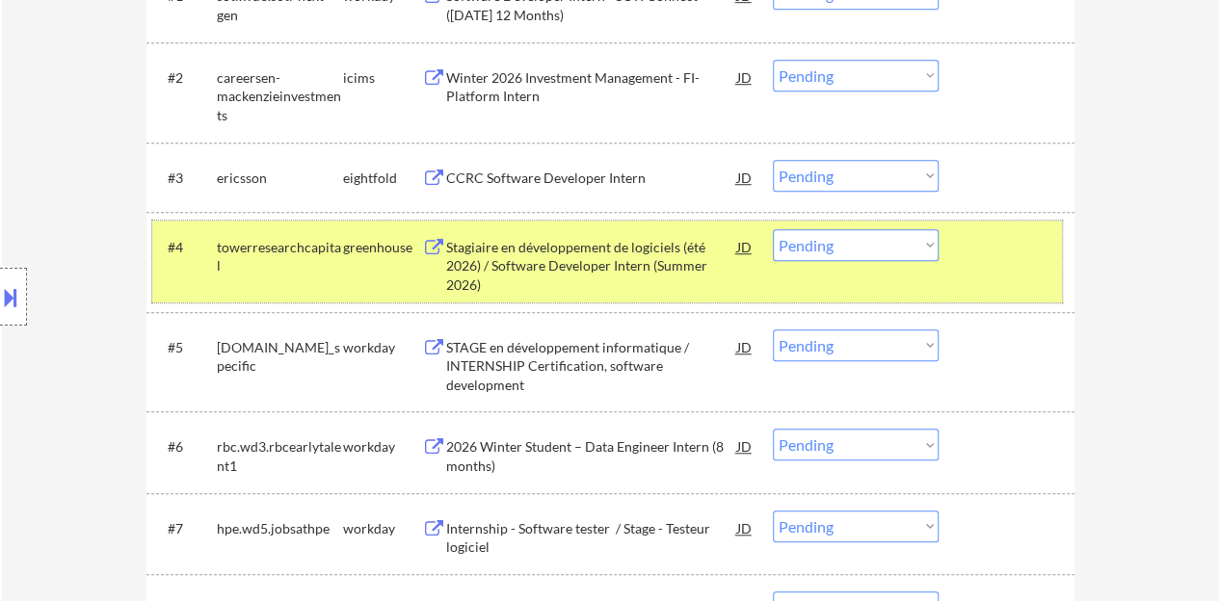
click at [848, 252] on select "Choose an option... Pending Applied Excluded (Questions) Excluded (Expired) Exc…" at bounding box center [856, 245] width 166 height 32
click at [773, 229] on select "Choose an option... Pending Applied Excluded (Questions) Excluded (Expired) Exc…" at bounding box center [856, 245] width 166 height 32
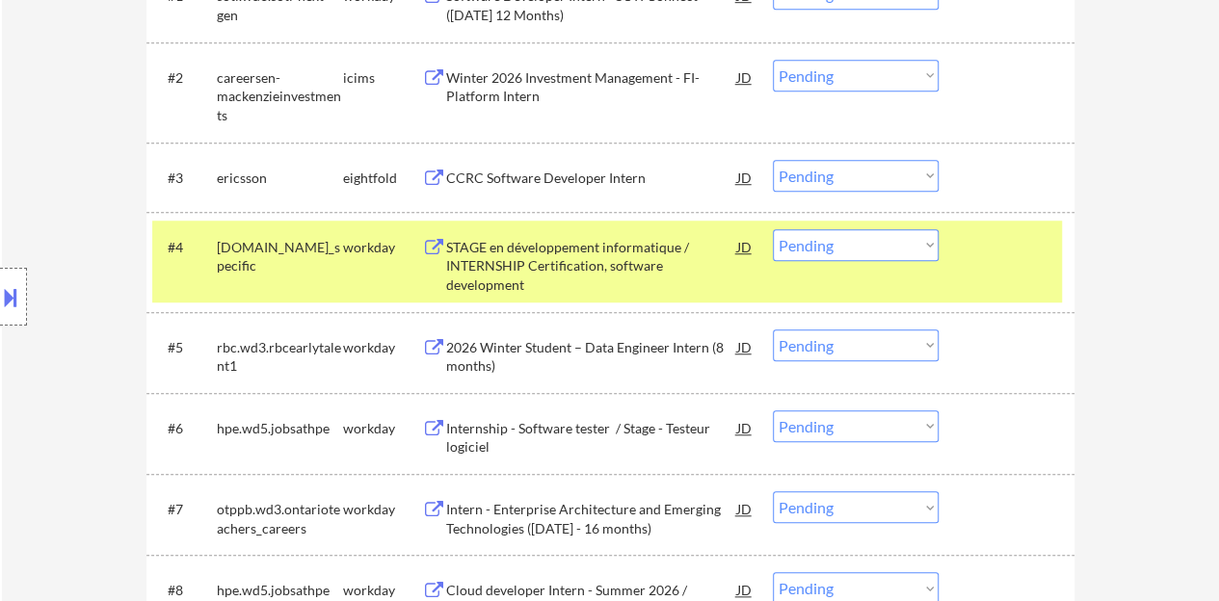
click at [634, 249] on div "STAGE en développement informatique / INTERNSHIP Certification, software develo…" at bounding box center [591, 266] width 291 height 57
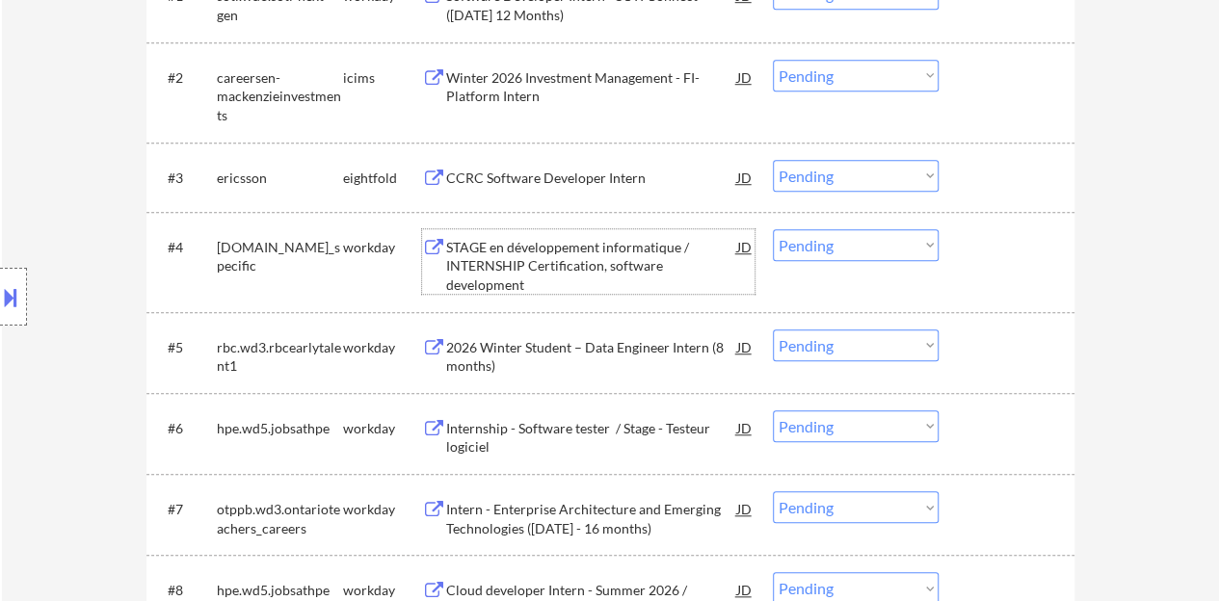
click at [979, 252] on div at bounding box center [1009, 246] width 85 height 35
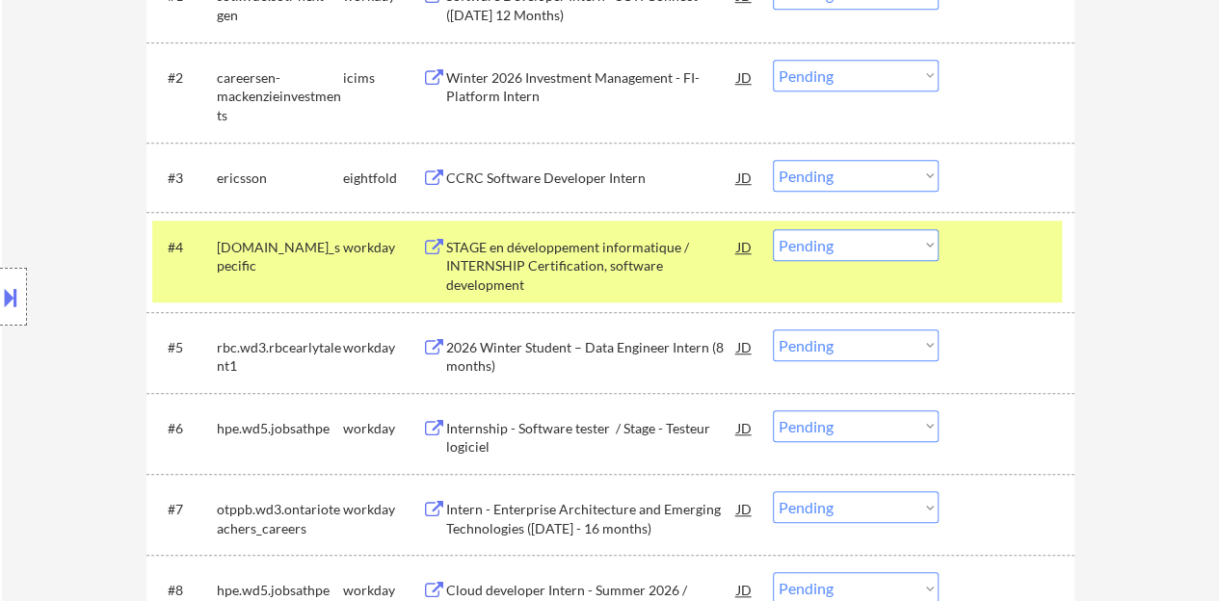
click at [862, 235] on select "Choose an option... Pending Applied Excluded (Questions) Excluded (Expired) Exc…" at bounding box center [856, 245] width 166 height 32
click at [773, 229] on select "Choose an option... Pending Applied Excluded (Questions) Excluded (Expired) Exc…" at bounding box center [856, 245] width 166 height 32
select select ""pending""
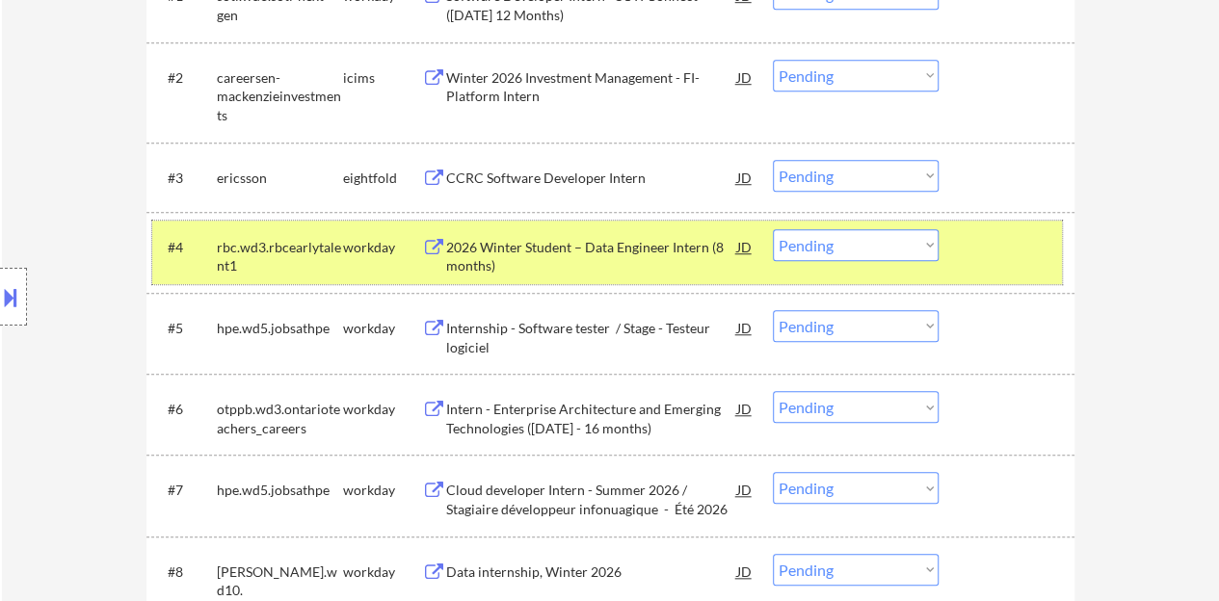
click at [1025, 244] on div at bounding box center [1009, 246] width 85 height 35
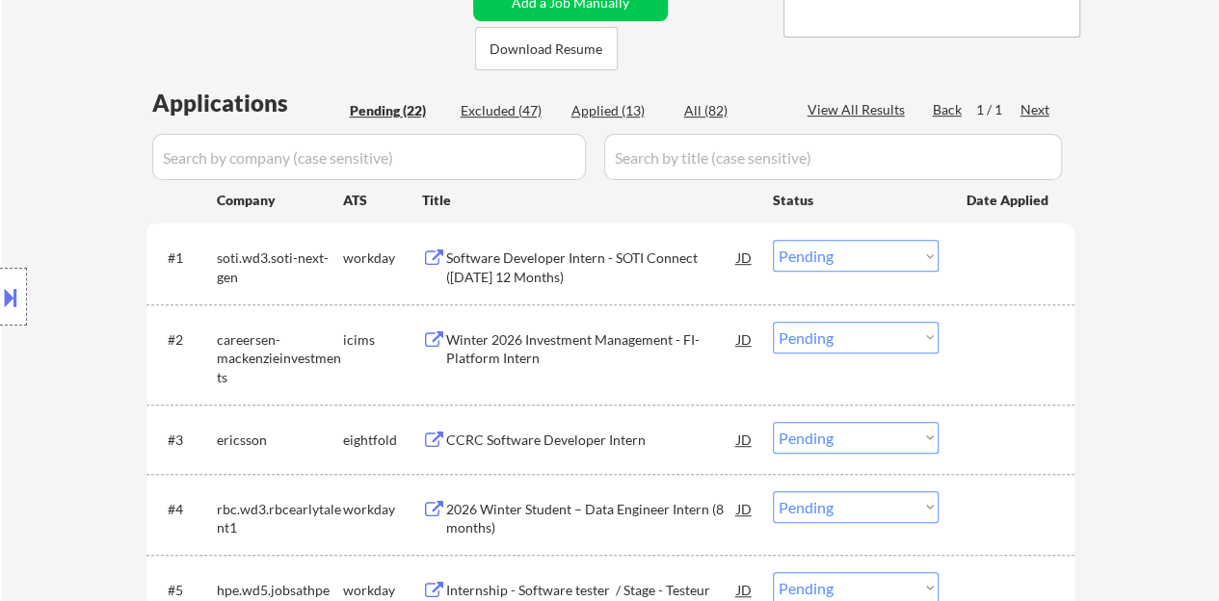
scroll to position [385, 0]
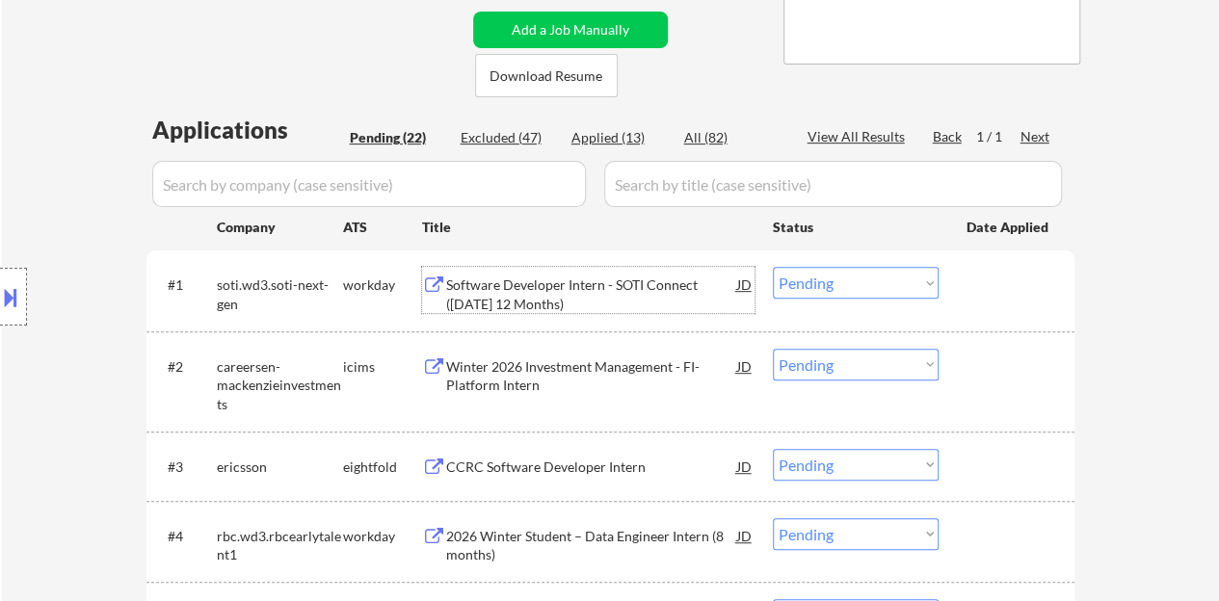
click at [511, 292] on div "Software Developer Intern - SOTI Connect ([DATE] 12 Months)" at bounding box center [591, 295] width 291 height 38
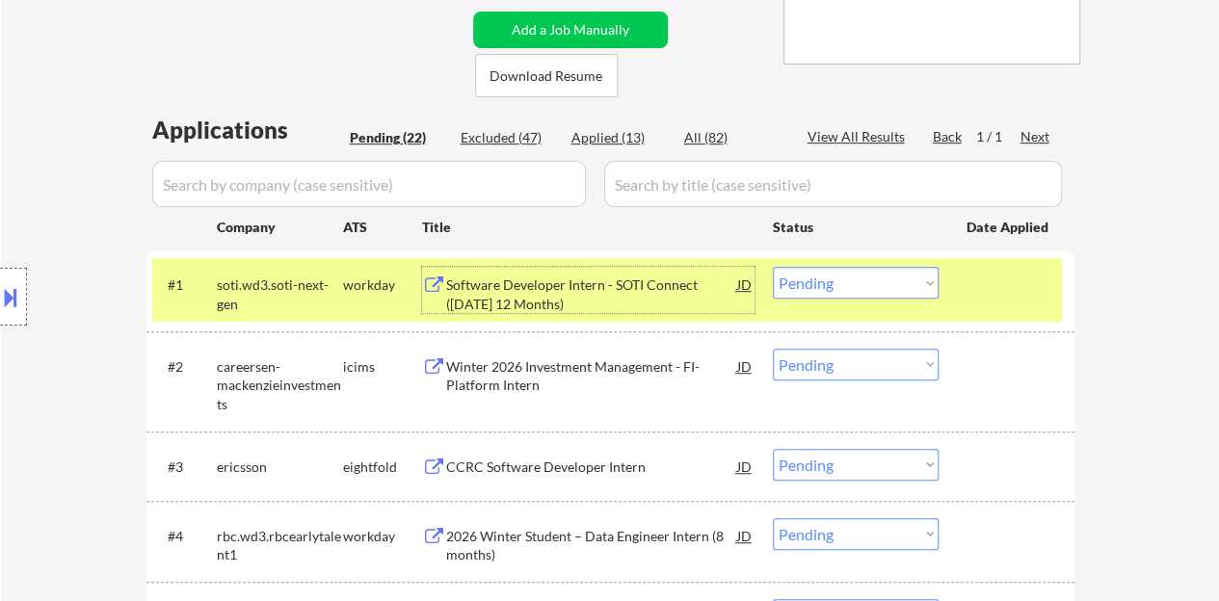
click at [833, 267] on select "Choose an option... Pending Applied Excluded (Questions) Excluded (Expired) Exc…" at bounding box center [856, 283] width 166 height 32
click at [773, 267] on select "Choose an option... Pending Applied Excluded (Questions) Excluded (Expired) Exc…" at bounding box center [856, 283] width 166 height 32
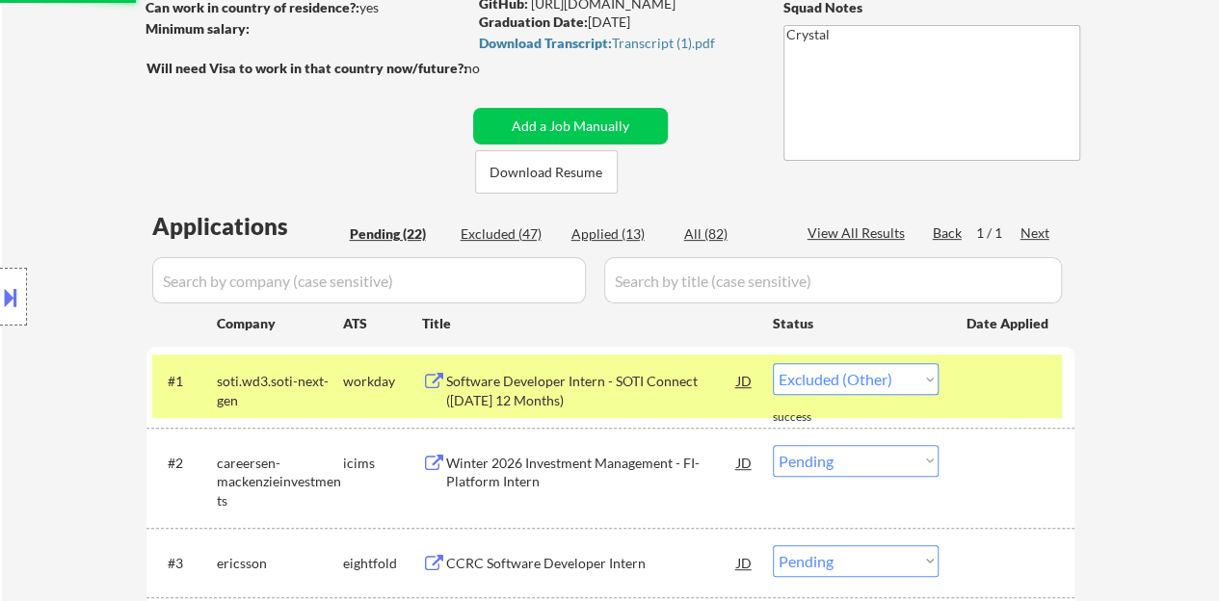
scroll to position [193, 0]
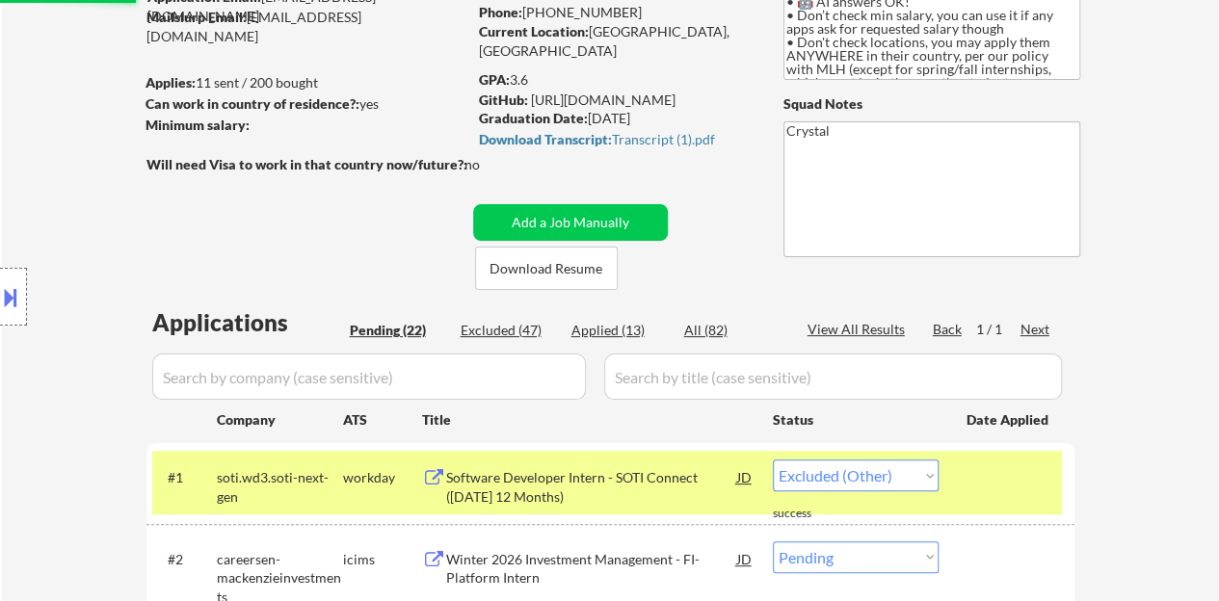
select select ""pending""
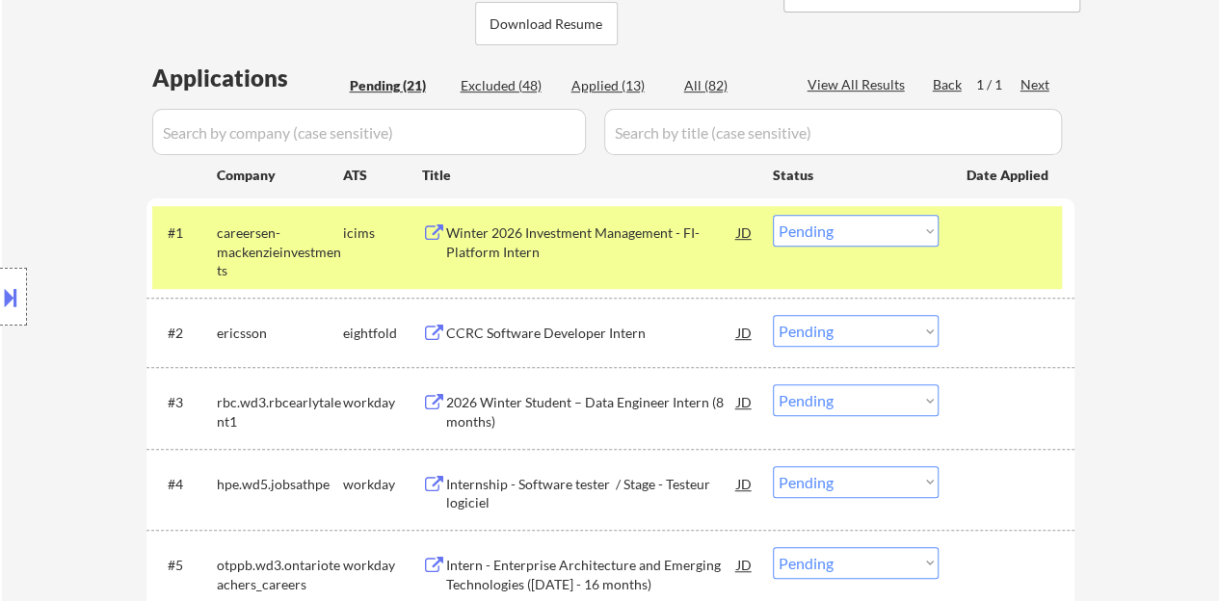
scroll to position [482, 0]
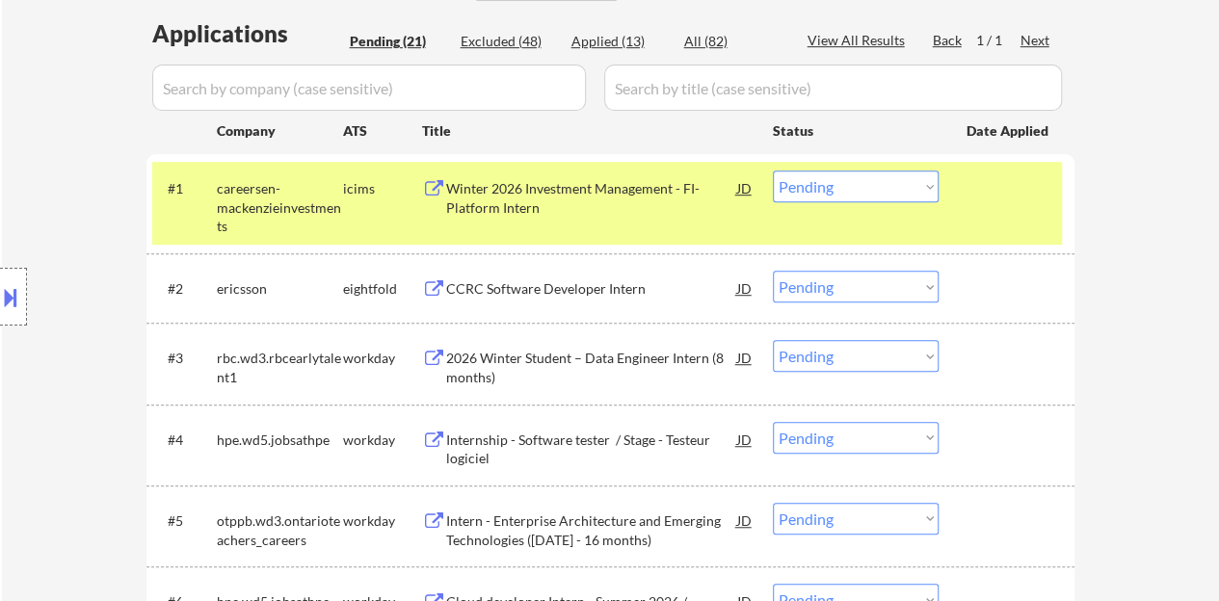
click at [966, 218] on div "#1 careersen-mackenzieinvestments icims Winter 2026 Investment Management - FI-…" at bounding box center [607, 203] width 910 height 83
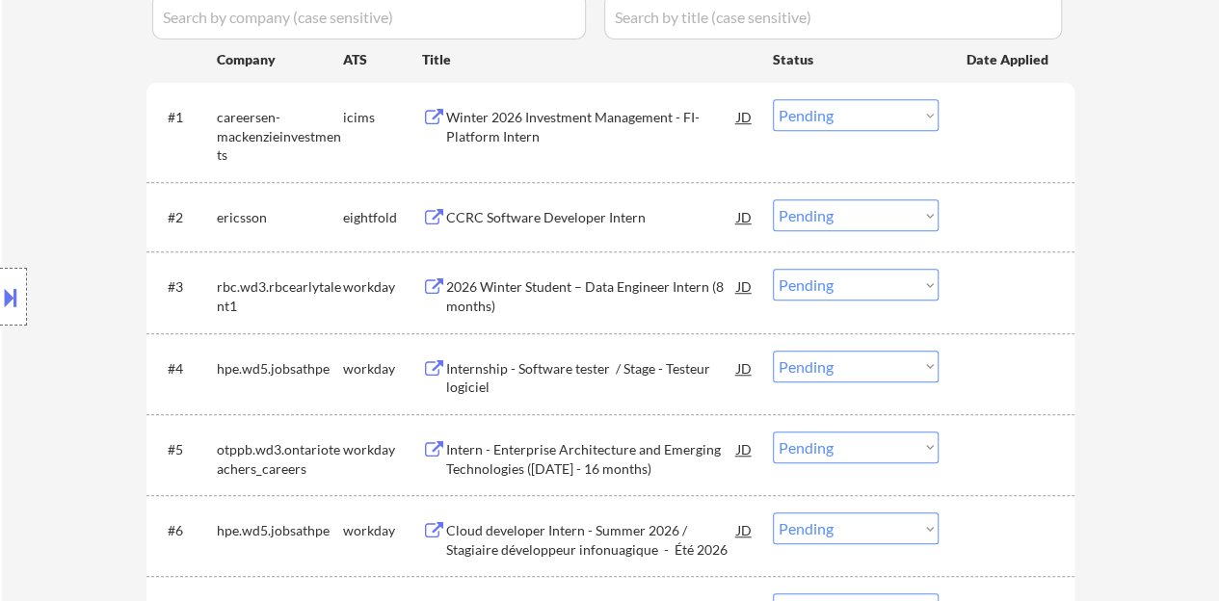
scroll to position [578, 0]
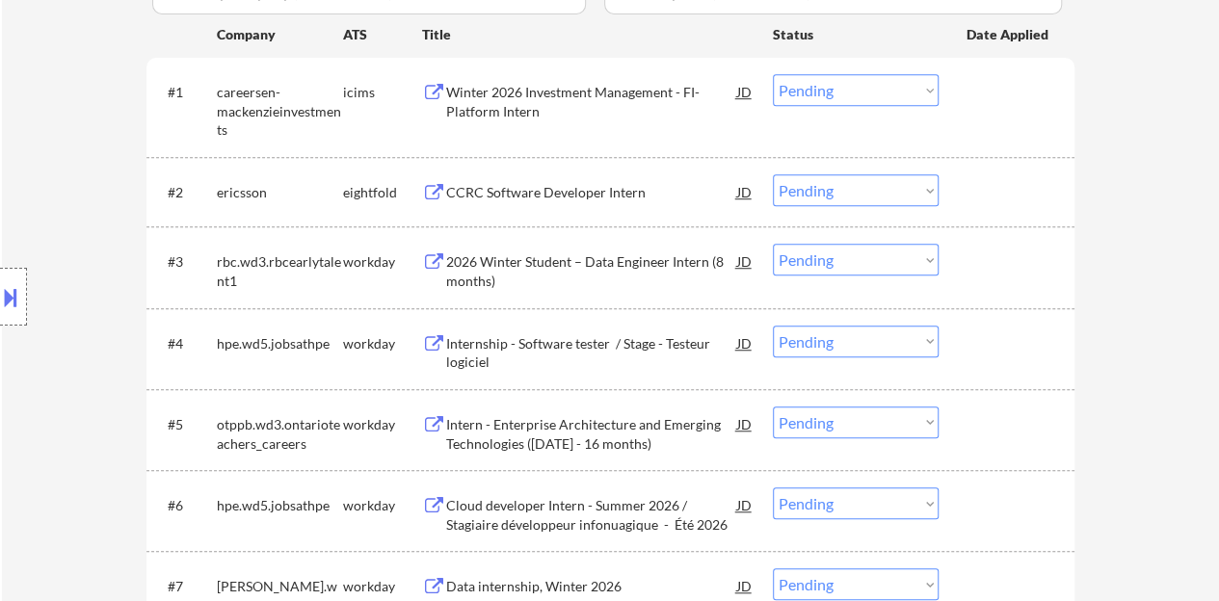
click at [605, 259] on div "2026 Winter Student – Data Engineer Intern (8 months)" at bounding box center [591, 271] width 291 height 38
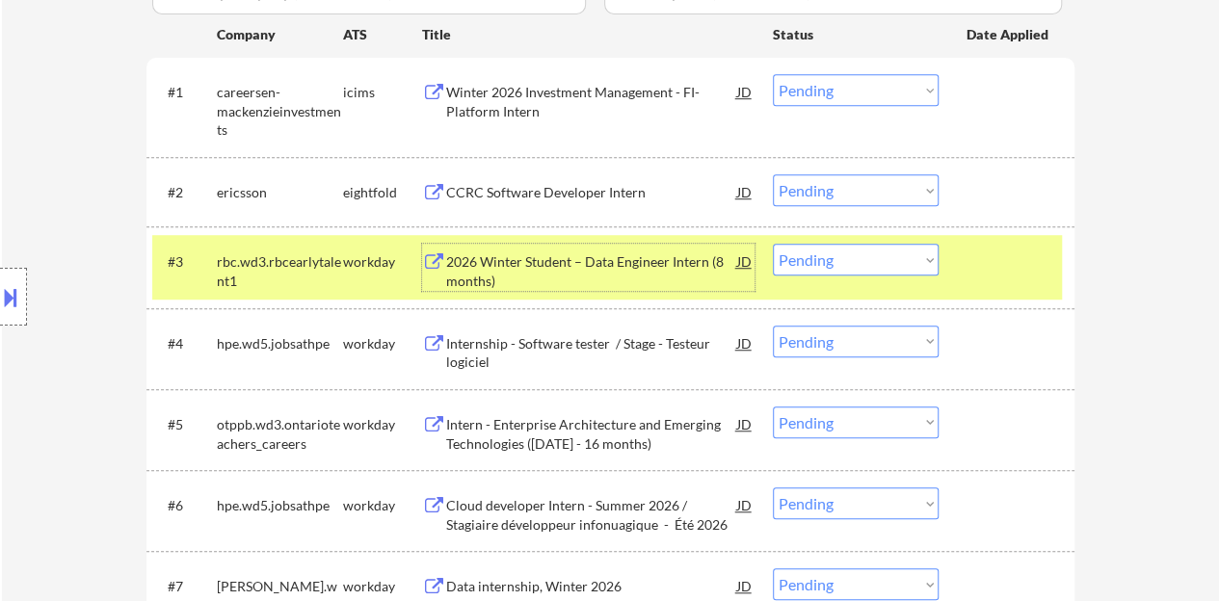
click at [825, 264] on select "Choose an option... Pending Applied Excluded (Questions) Excluded (Expired) Exc…" at bounding box center [856, 260] width 166 height 32
click at [773, 244] on select "Choose an option... Pending Applied Excluded (Questions) Excluded (Expired) Exc…" at bounding box center [856, 260] width 166 height 32
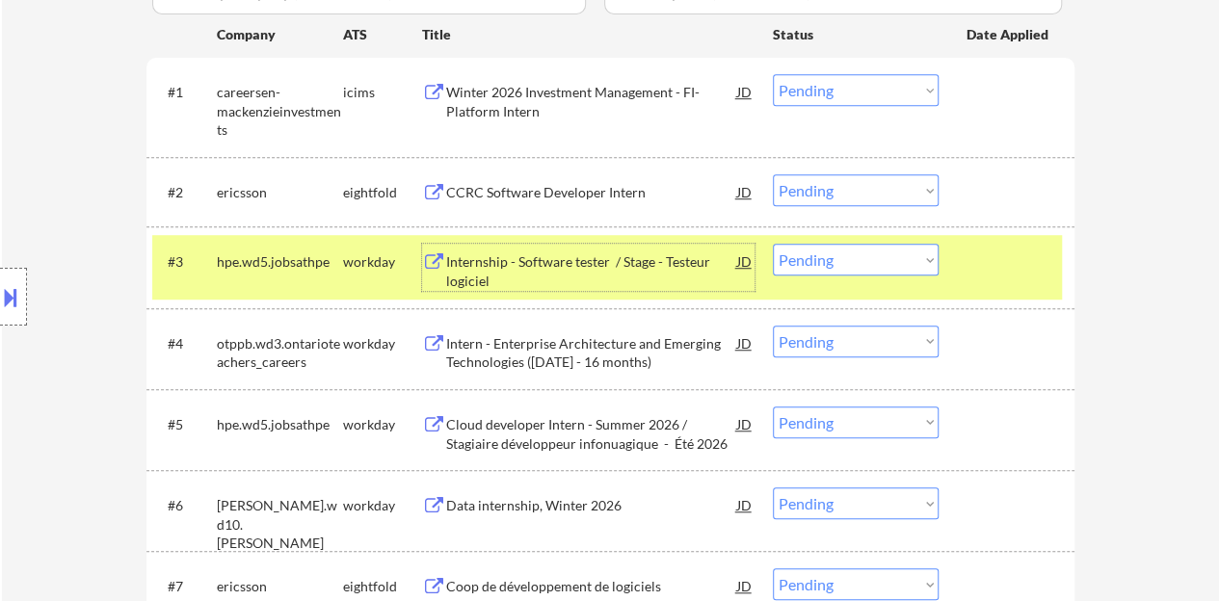
click at [617, 272] on div "Internship - Software tester / Stage - Testeur logiciel" at bounding box center [591, 271] width 291 height 38
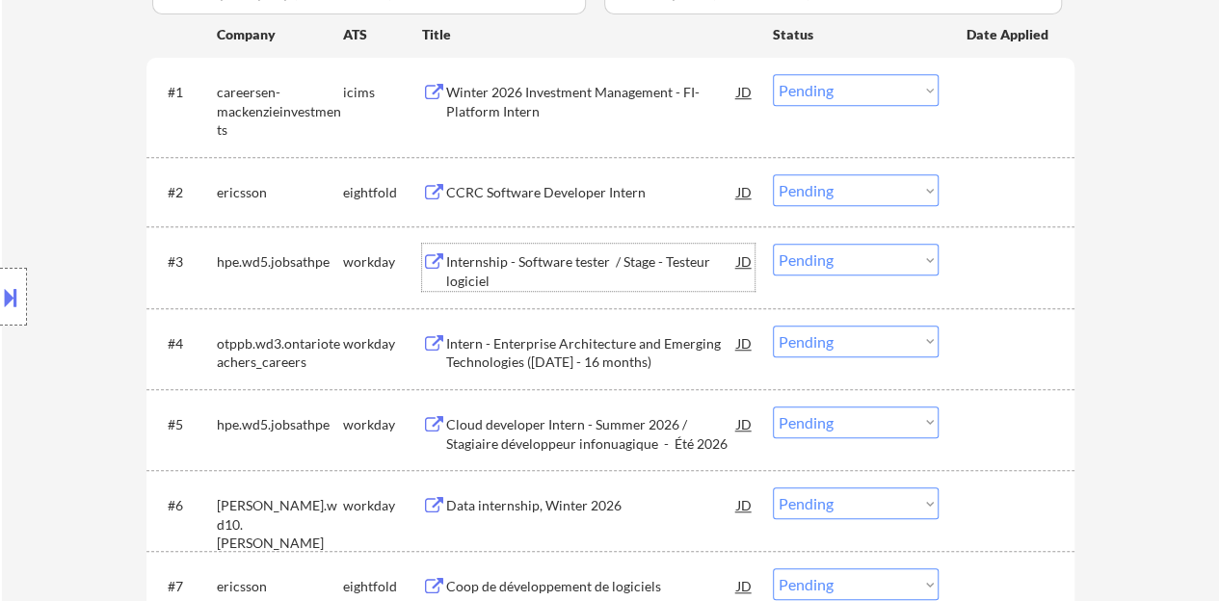
click at [1030, 276] on div at bounding box center [1009, 261] width 85 height 35
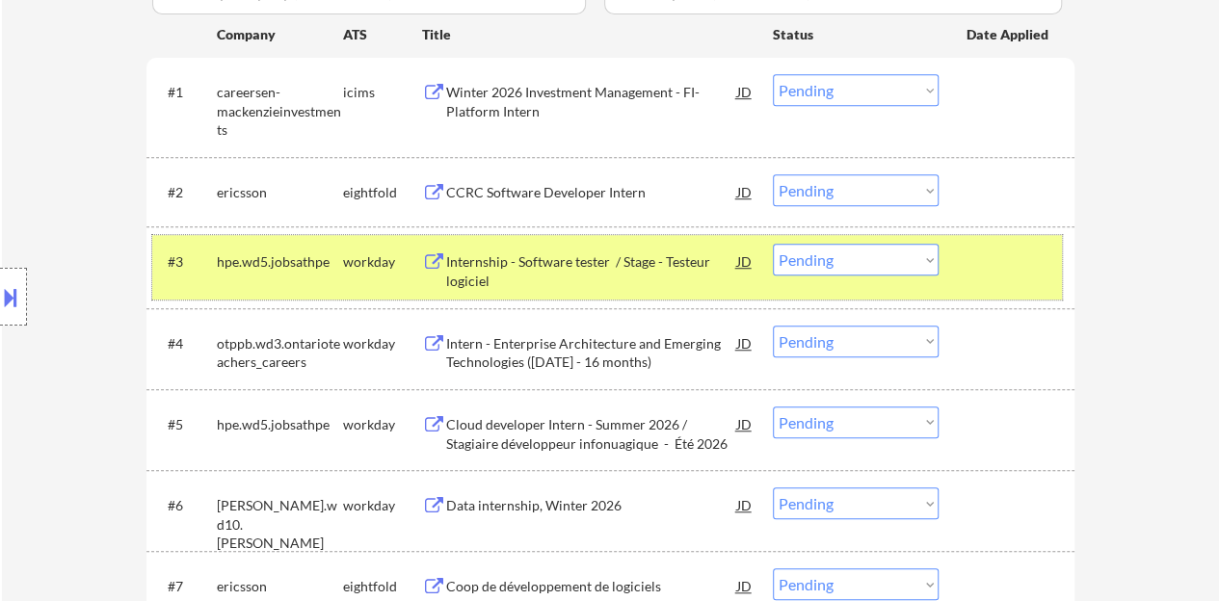
click at [597, 247] on div "Internship - Software tester / Stage - Testeur logiciel" at bounding box center [591, 267] width 291 height 46
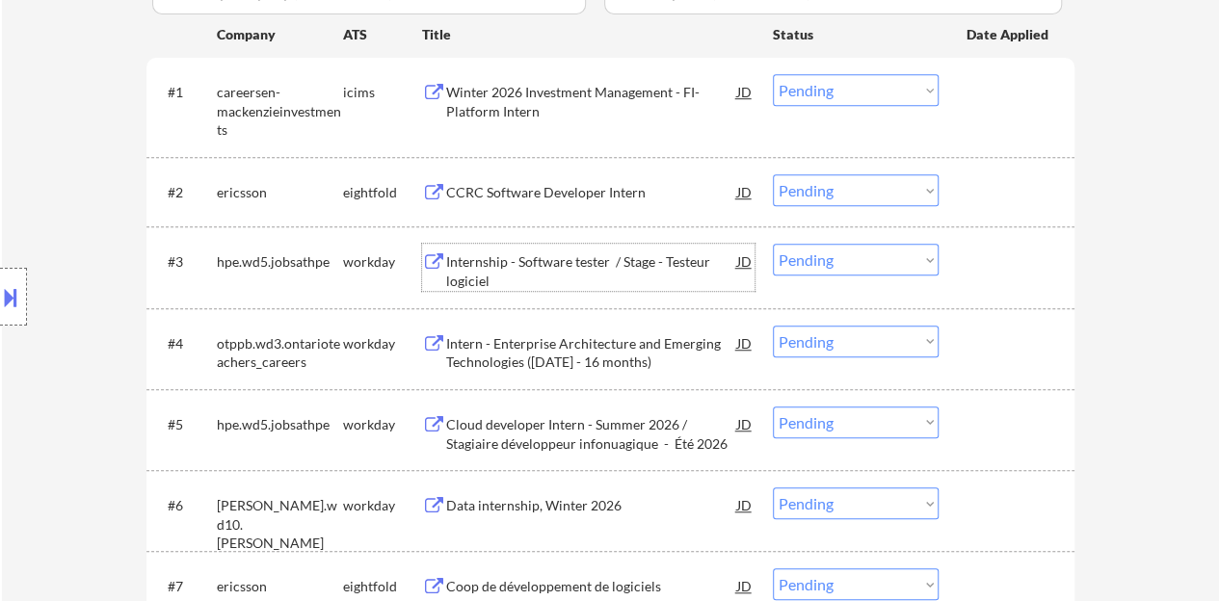
click at [1022, 298] on div "#3 hpe.wd5.jobsathpe workday Internship - Software tester / Stage - Testeur log…" at bounding box center [607, 267] width 910 height 64
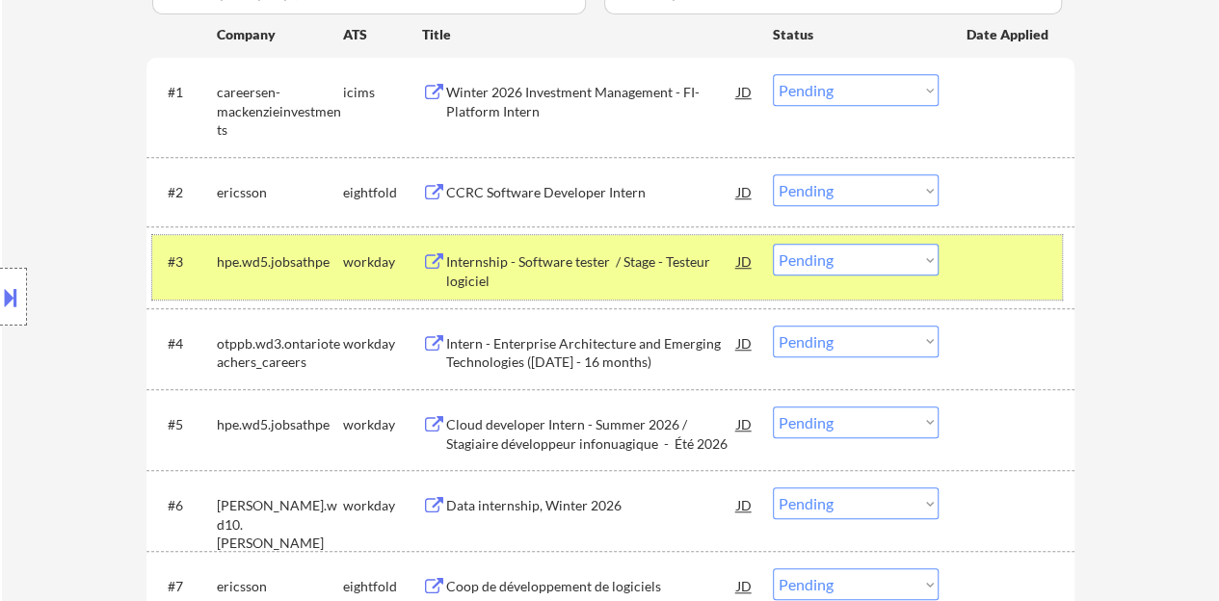
click at [836, 253] on select "Choose an option... Pending Applied Excluded (Questions) Excluded (Expired) Exc…" at bounding box center [856, 260] width 166 height 32
click at [773, 244] on select "Choose an option... Pending Applied Excluded (Questions) Excluded (Expired) Exc…" at bounding box center [856, 260] width 166 height 32
select select ""pending""
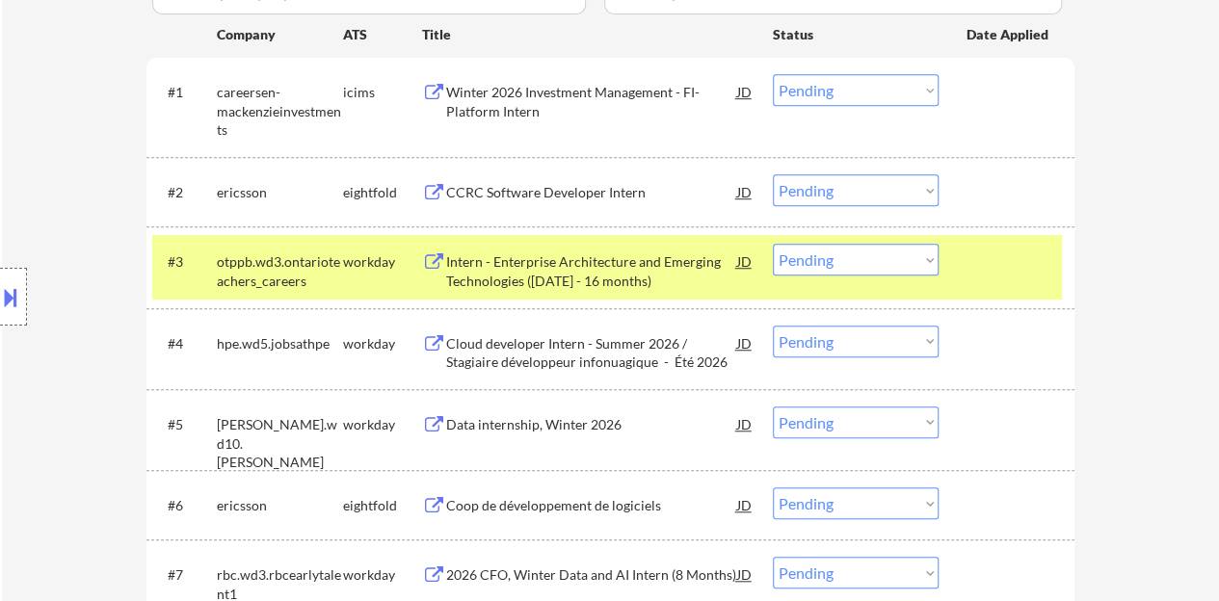
click at [950, 271] on div "#3 otppb.wd3.ontarioteachers_careers workday Intern - Enterprise Architecture a…" at bounding box center [607, 267] width 910 height 64
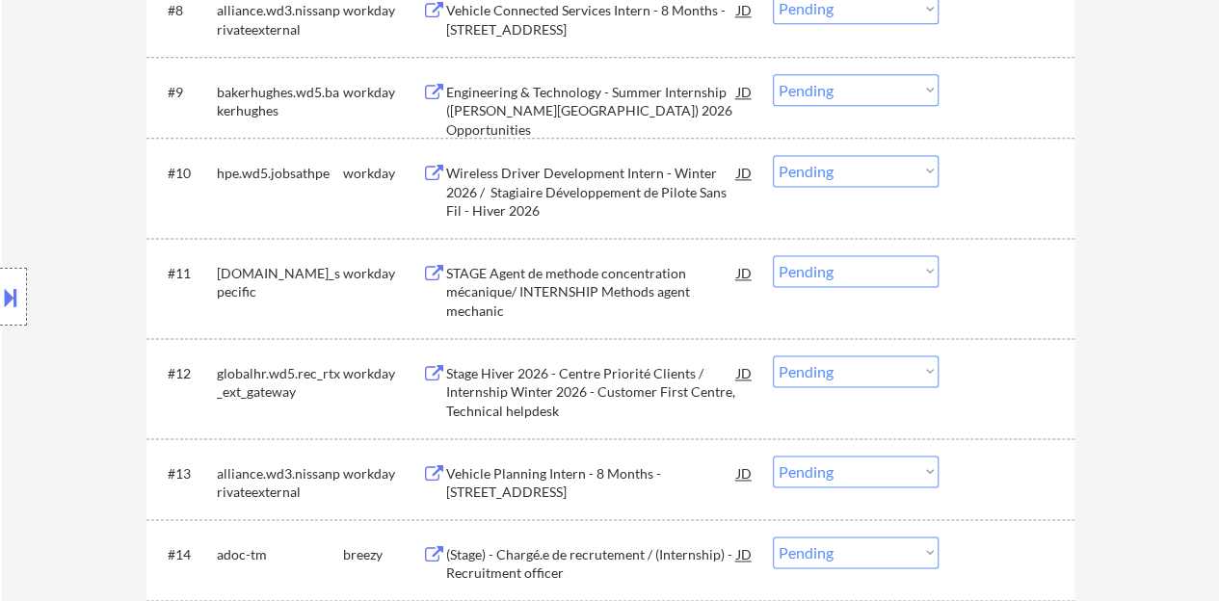
scroll to position [1253, 0]
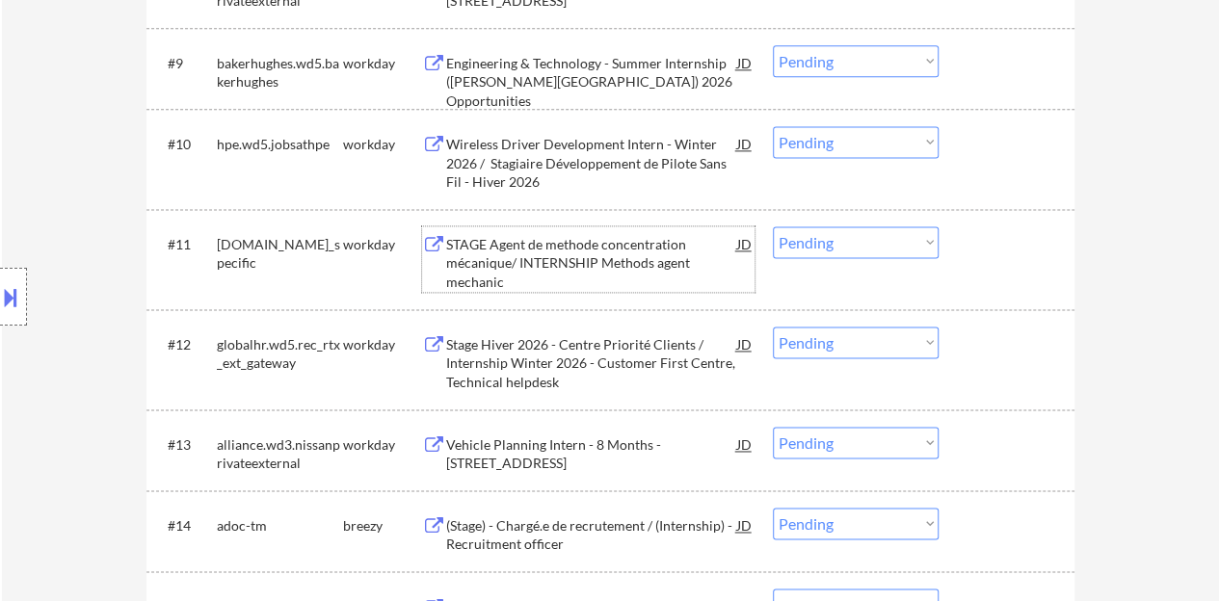
click at [510, 270] on div "STAGE Agent de methode concentration mécanique/ INTERNSHIP Methods agent mechan…" at bounding box center [591, 263] width 291 height 57
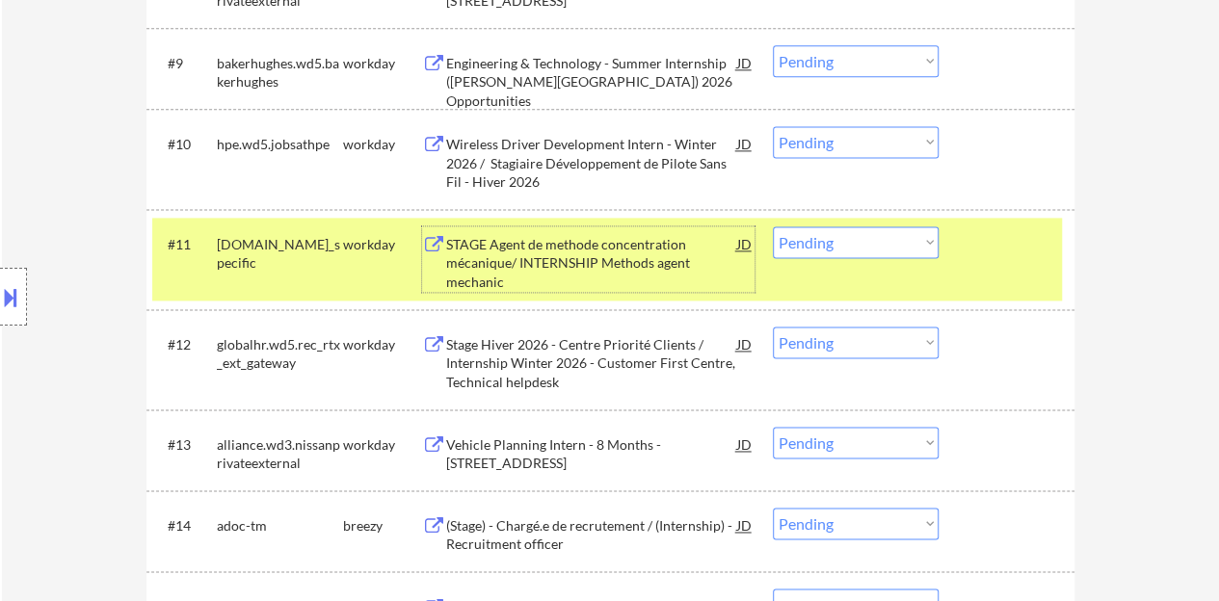
click at [849, 230] on select "Choose an option... Pending Applied Excluded (Questions) Excluded (Expired) Exc…" at bounding box center [856, 242] width 166 height 32
click at [773, 226] on select "Choose an option... Pending Applied Excluded (Questions) Excluded (Expired) Exc…" at bounding box center [856, 242] width 166 height 32
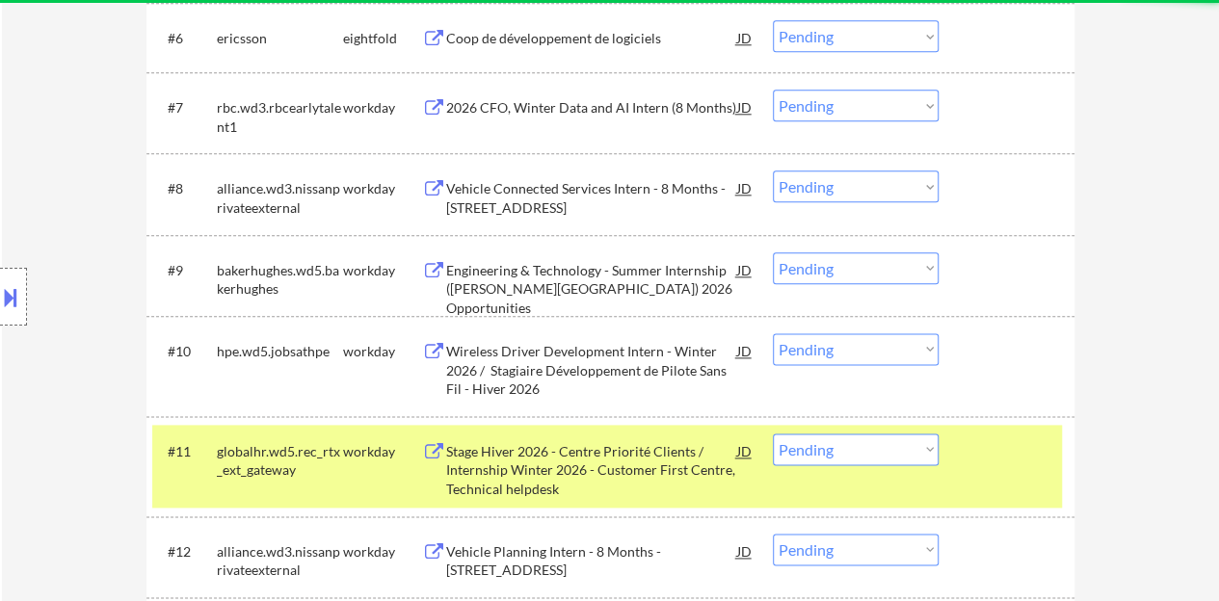
scroll to position [1156, 0]
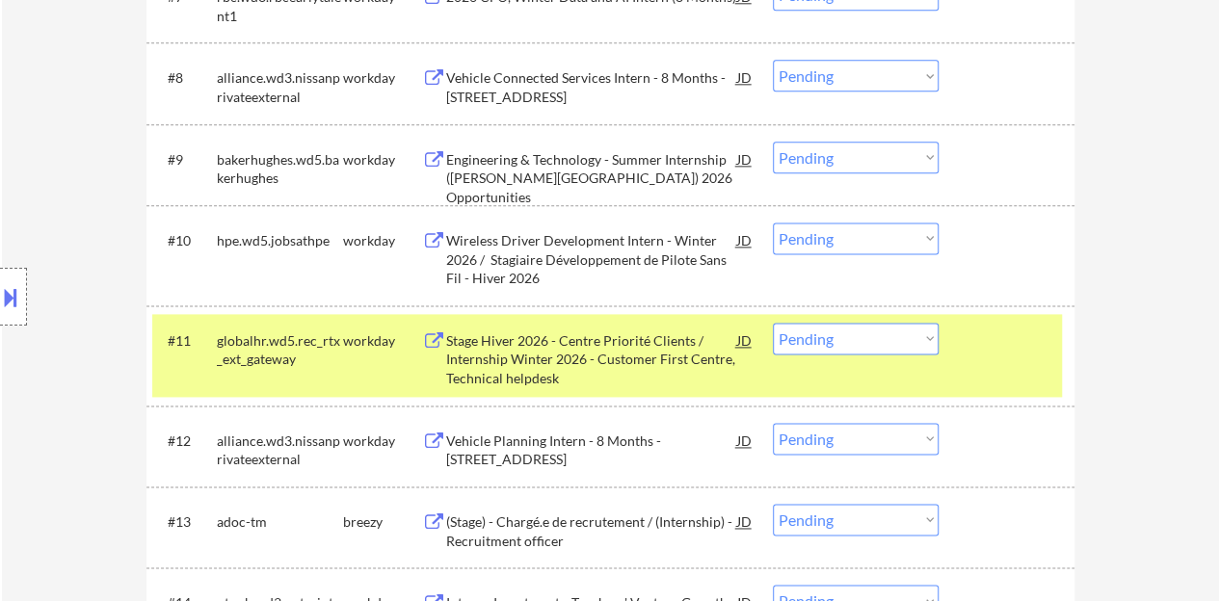
click at [565, 353] on div "Stage Hiver 2026 - Centre Priorité Clients / Internship Winter 2026 - Customer …" at bounding box center [591, 360] width 291 height 57
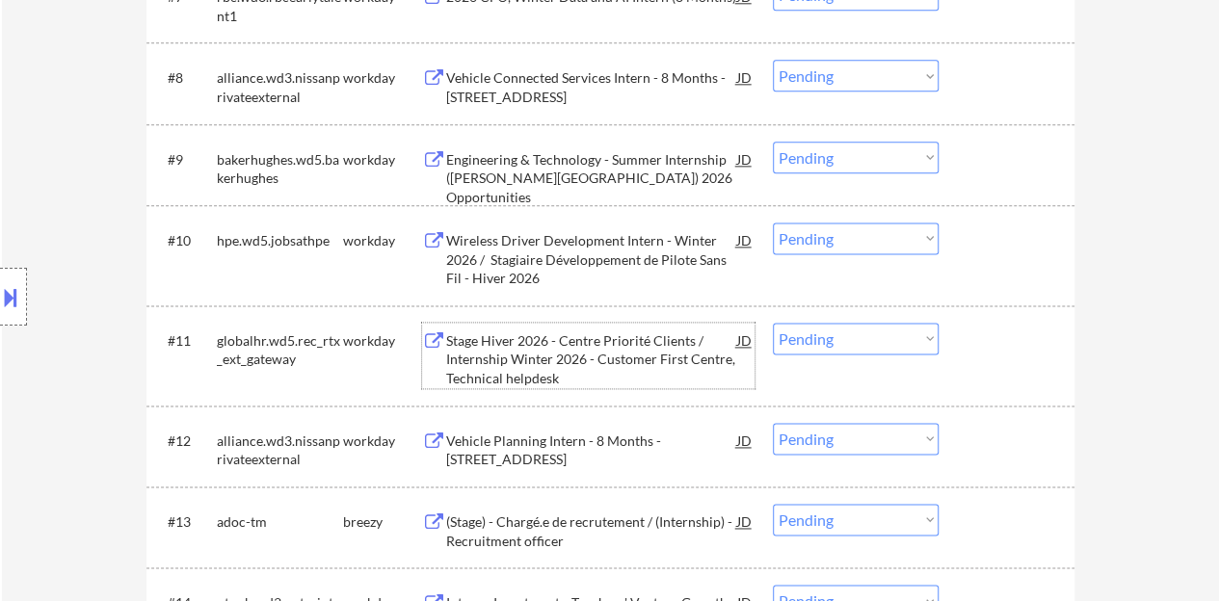
click at [1009, 373] on div "#11 globalhr.wd5.rec_rtx_ext_gateway workday Stage Hiver 2026 - Centre Priorité…" at bounding box center [607, 355] width 910 height 83
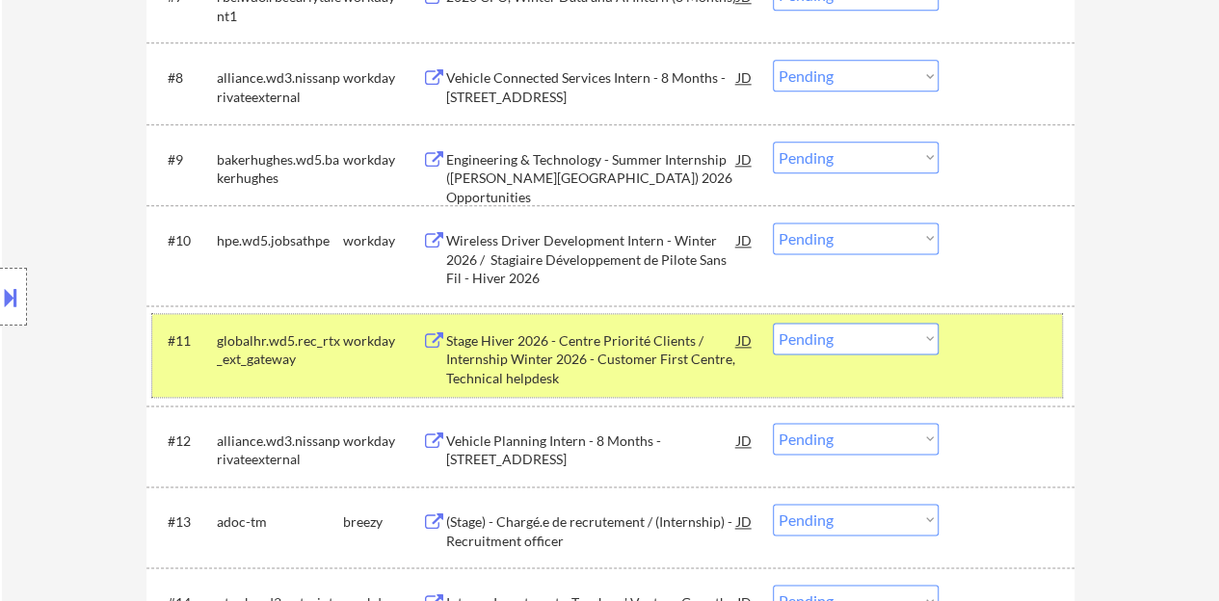
click at [575, 336] on div "Stage Hiver 2026 - Centre Priorité Clients / Internship Winter 2026 - Customer …" at bounding box center [591, 360] width 291 height 57
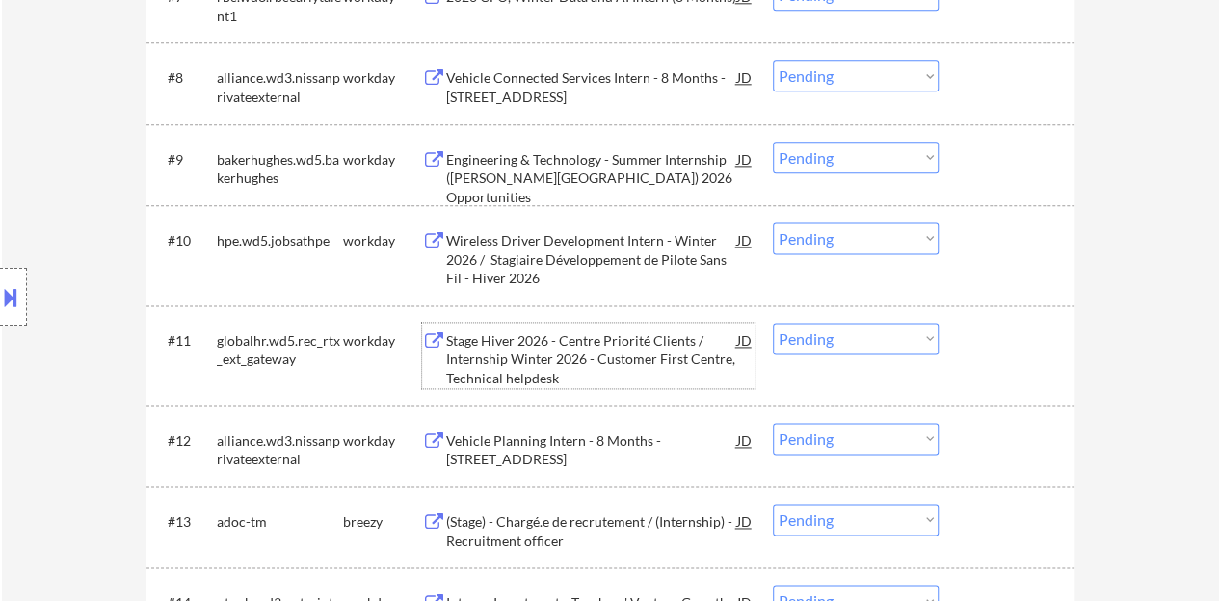
click at [991, 346] on div at bounding box center [1009, 340] width 85 height 35
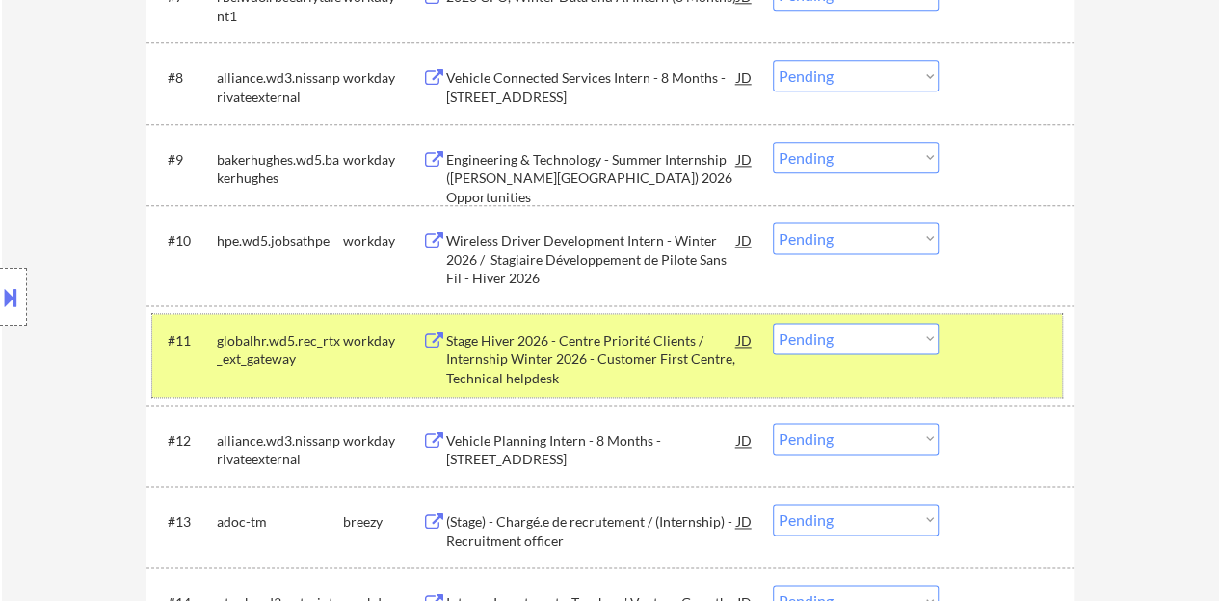
click at [869, 332] on select "Choose an option... Pending Applied Excluded (Questions) Excluded (Expired) Exc…" at bounding box center [856, 339] width 166 height 32
click at [773, 323] on select "Choose an option... Pending Applied Excluded (Questions) Excluded (Expired) Exc…" at bounding box center [856, 339] width 166 height 32
select select ""pending""
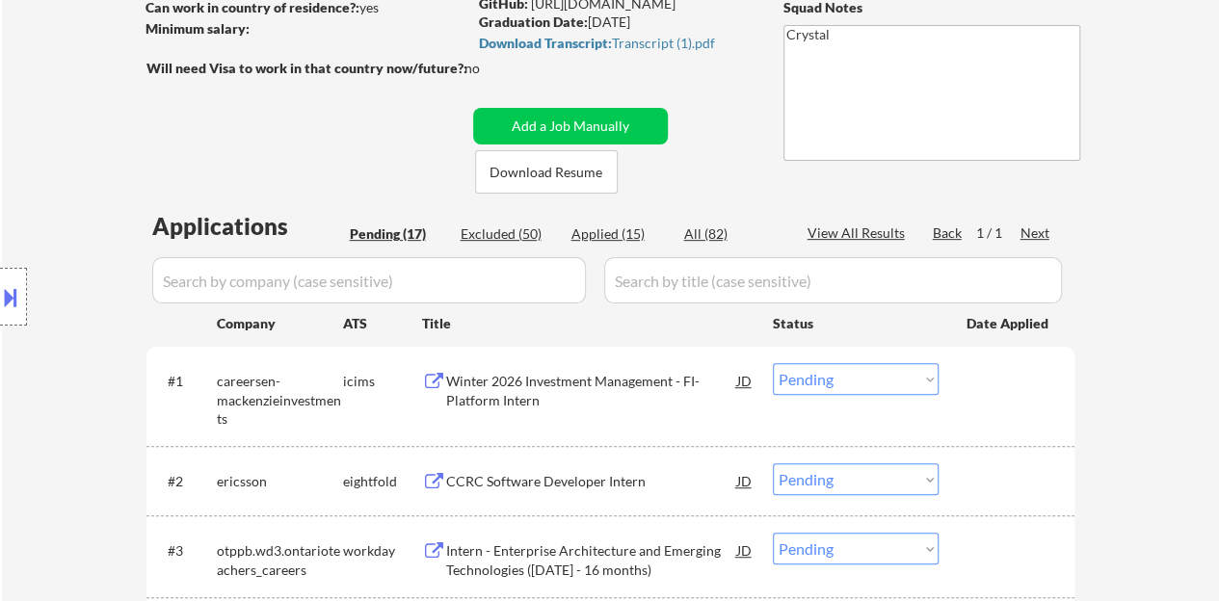
scroll to position [96, 0]
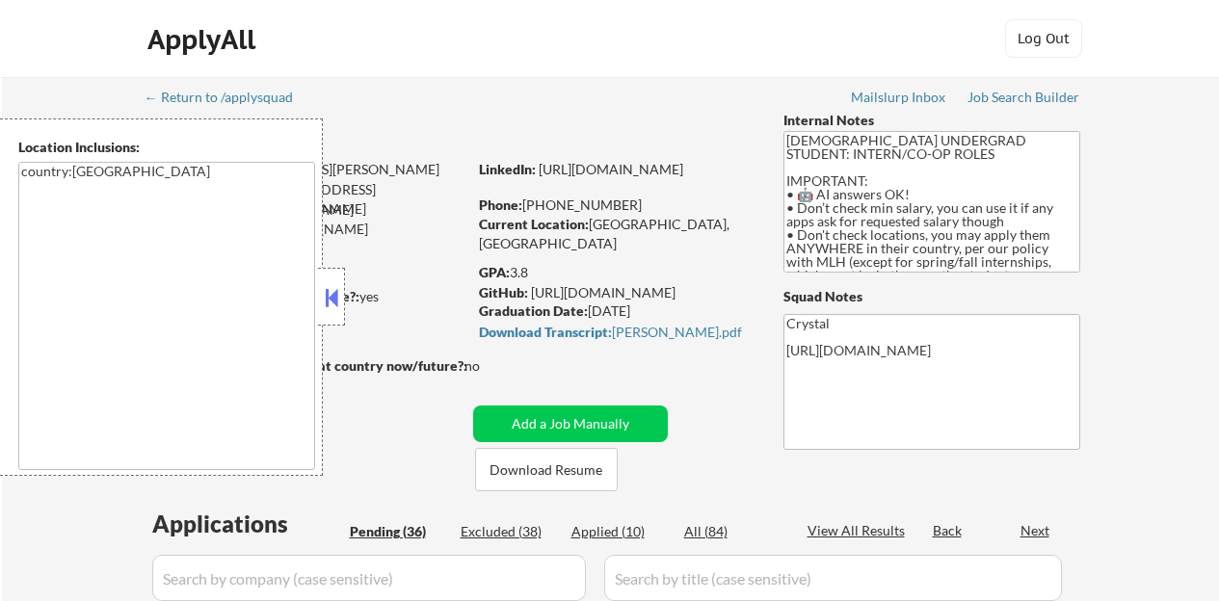
select select ""pending""
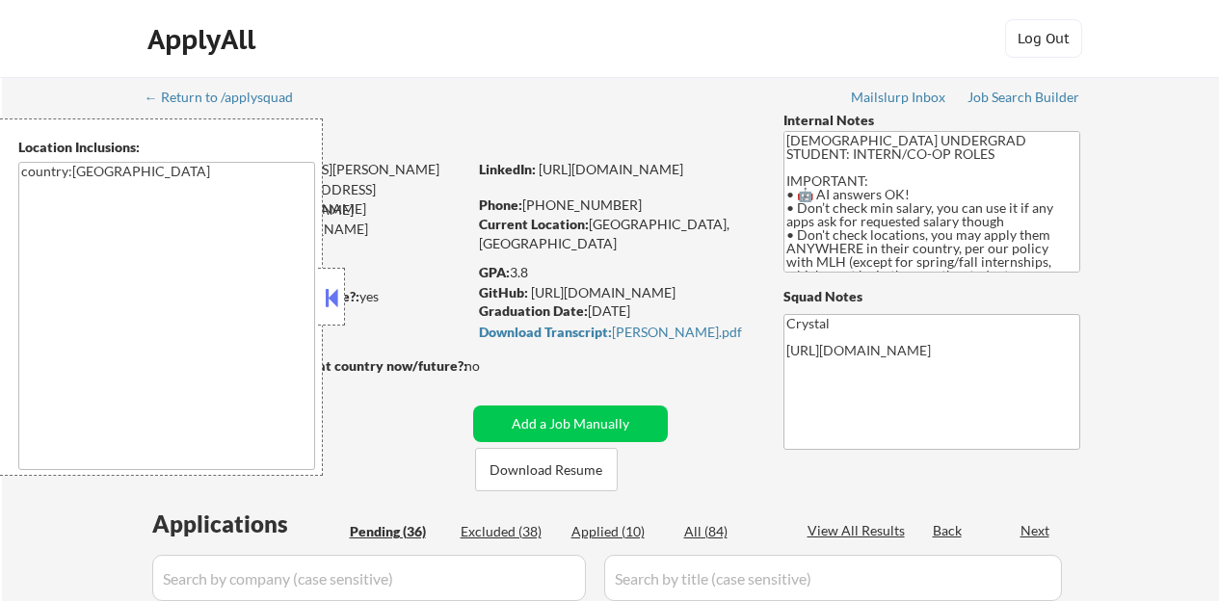
select select ""pending""
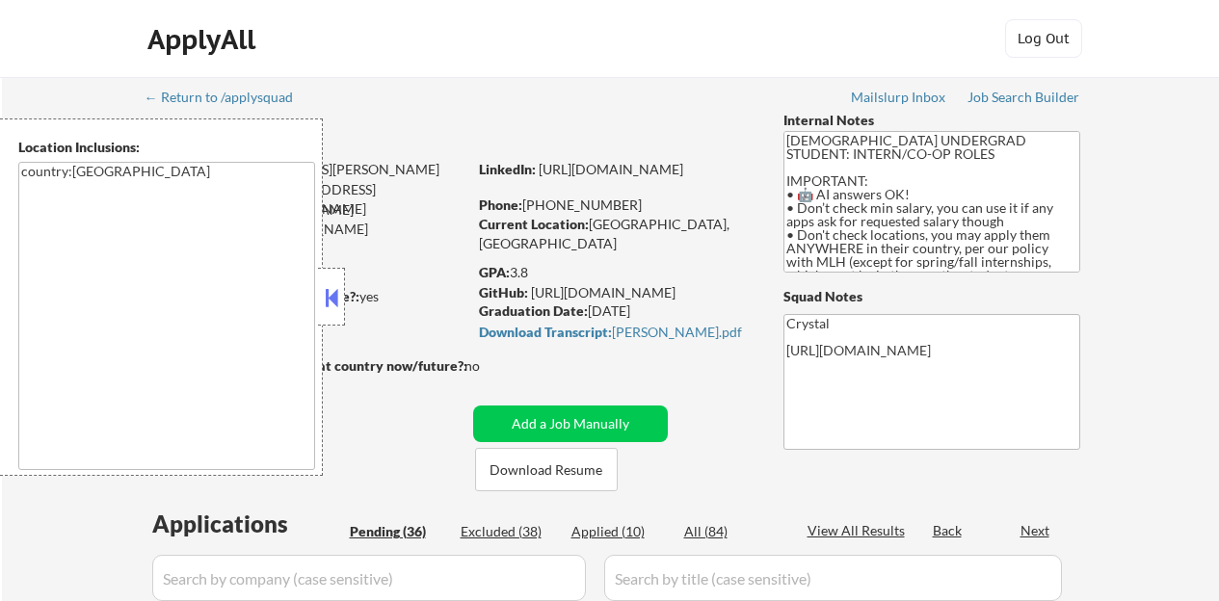
select select ""pending""
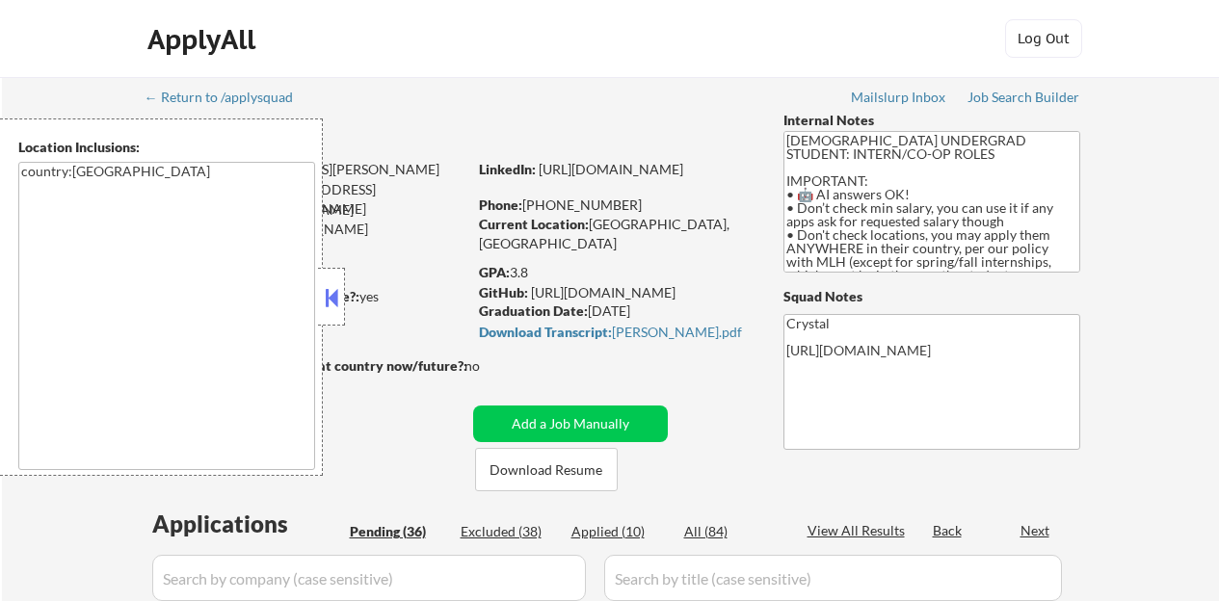
select select ""pending""
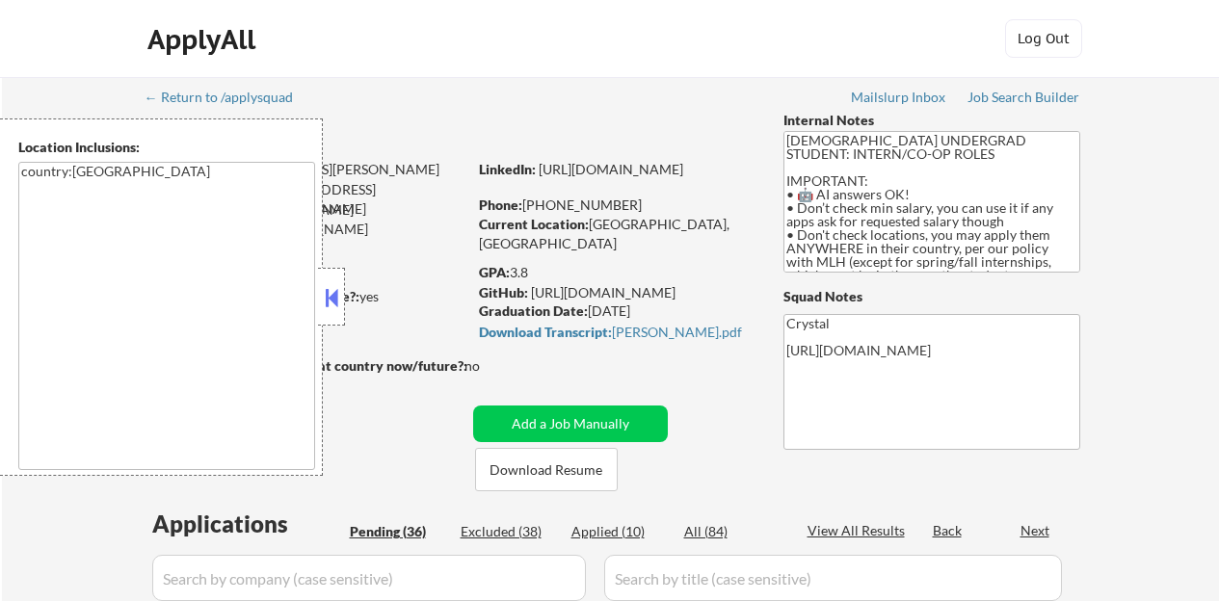
select select ""pending""
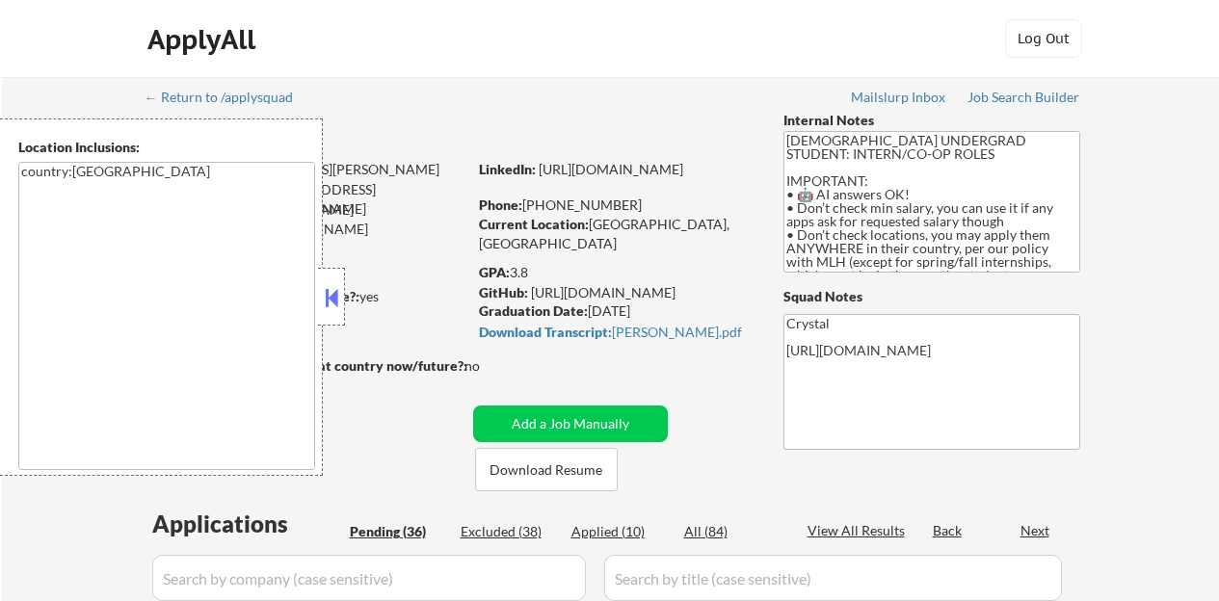
select select ""pending""
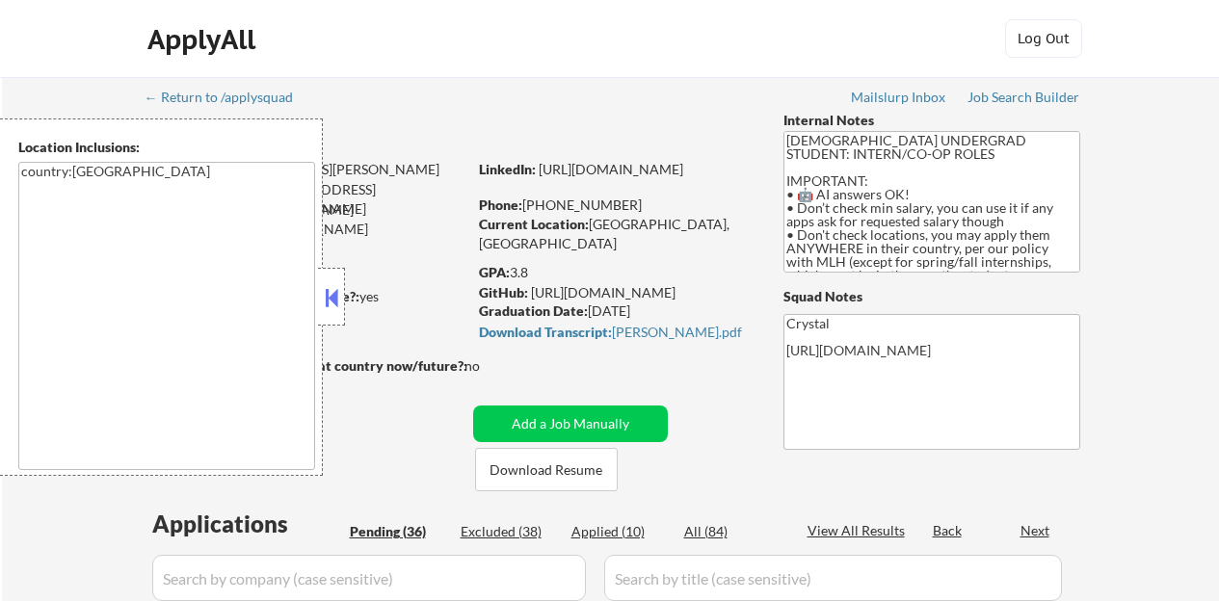
select select ""pending""
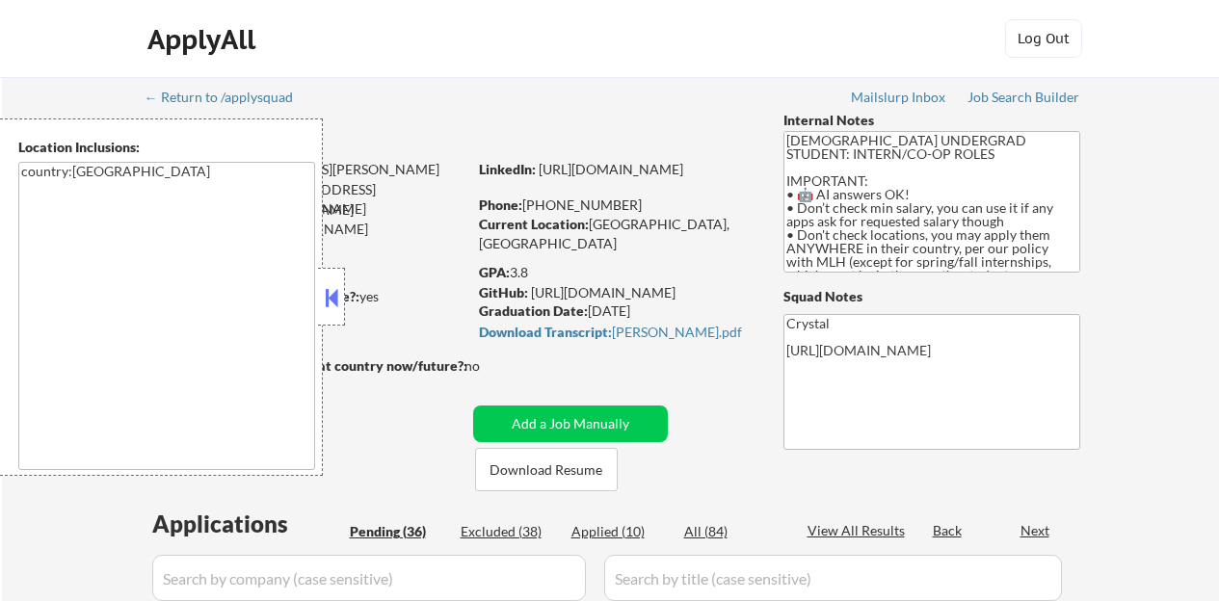
select select ""pending""
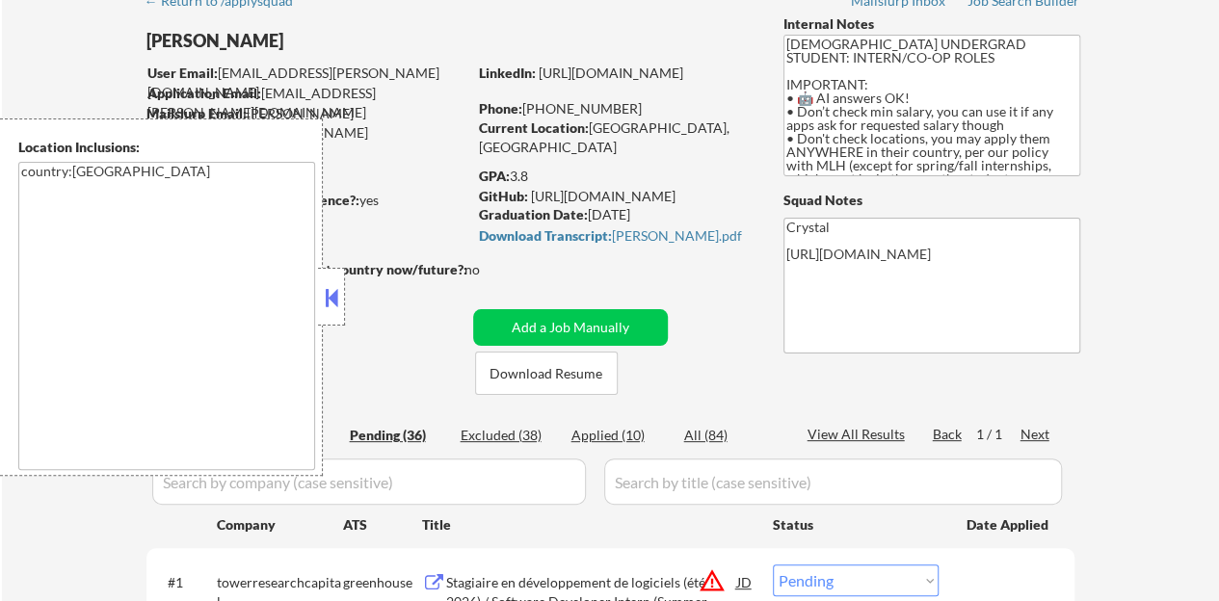
scroll to position [193, 0]
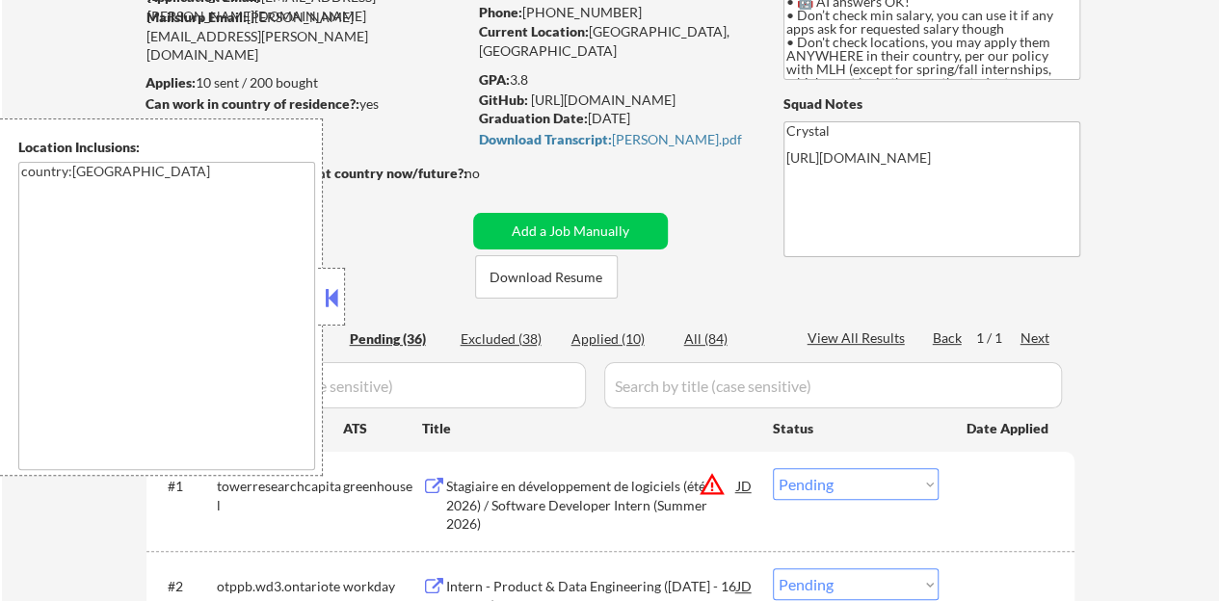
click at [333, 284] on button at bounding box center [331, 297] width 21 height 29
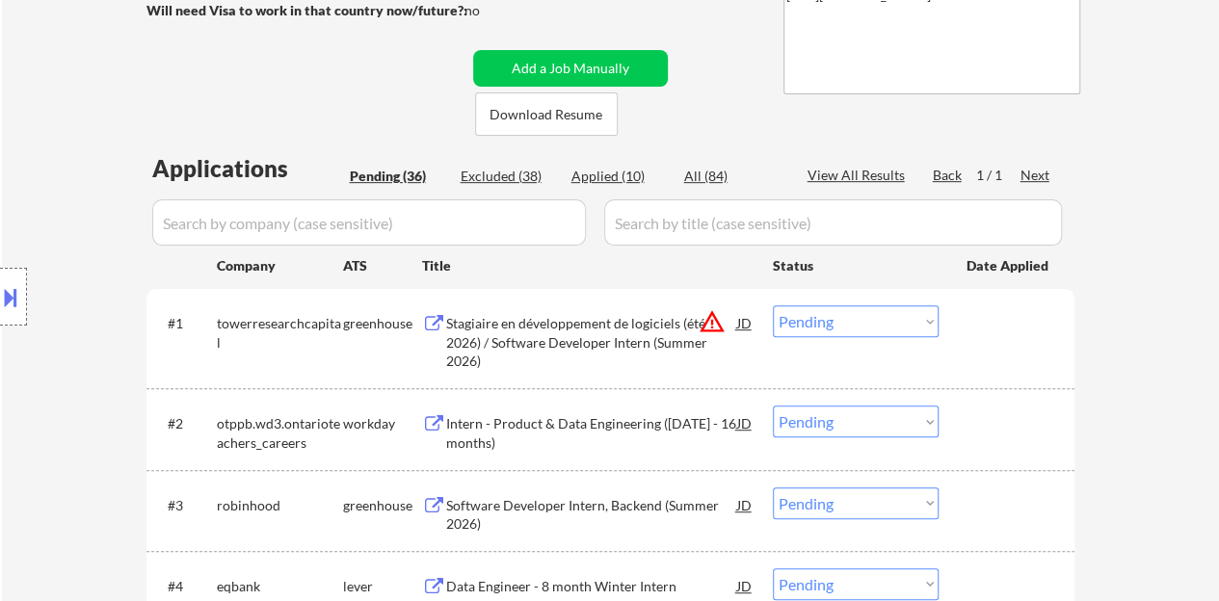
scroll to position [385, 0]
